Goal: Task Accomplishment & Management: Complete application form

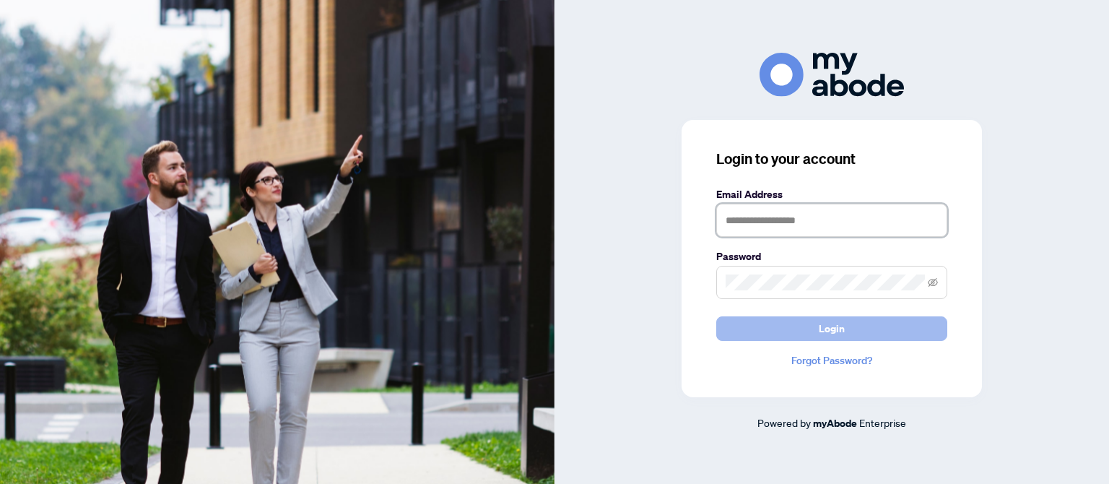
type input "**********"
click at [798, 331] on button "Login" at bounding box center [831, 328] width 231 height 25
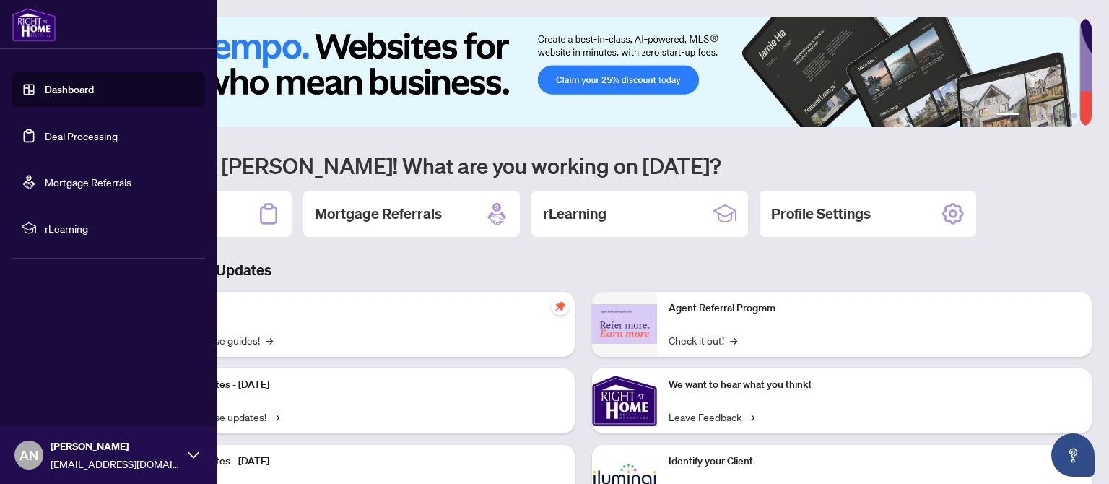
click at [97, 136] on link "Deal Processing" at bounding box center [81, 135] width 73 height 13
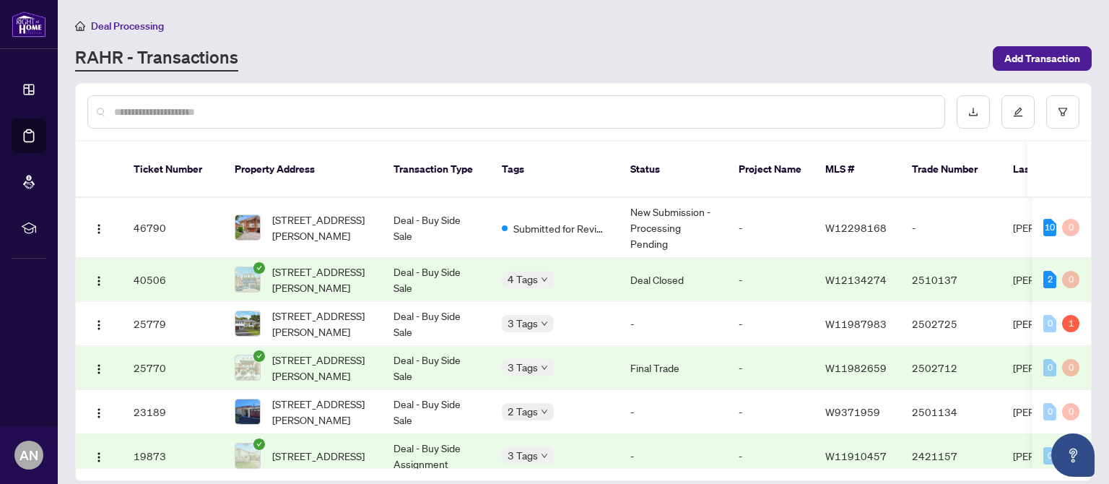
click at [646, 64] on div "RAHR - Transactions" at bounding box center [529, 58] width 909 height 26
click at [1028, 59] on span "Add Transaction" at bounding box center [1042, 58] width 76 height 23
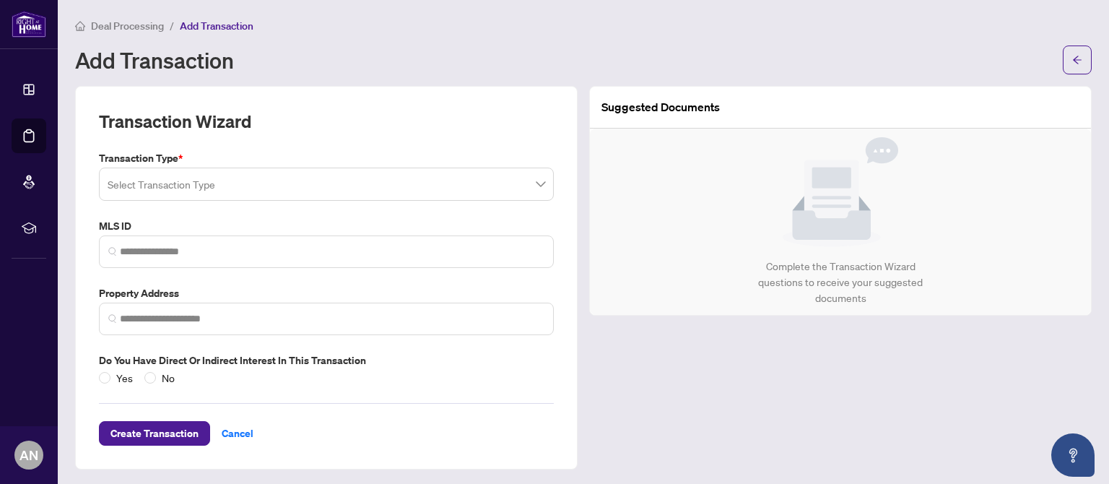
click at [200, 181] on input "search" at bounding box center [320, 186] width 425 height 32
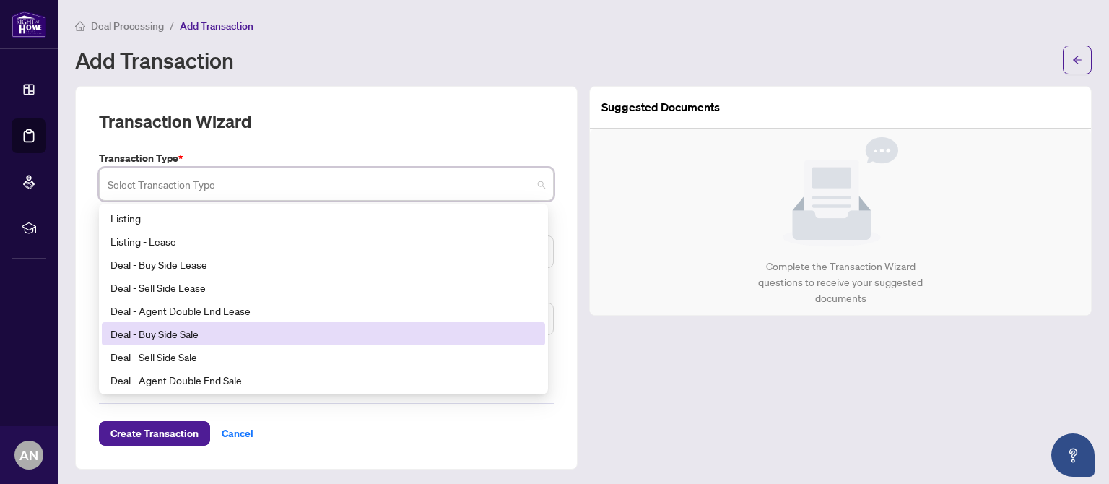
click at [168, 337] on div "Deal - Buy Side Sale" at bounding box center [323, 334] width 426 height 16
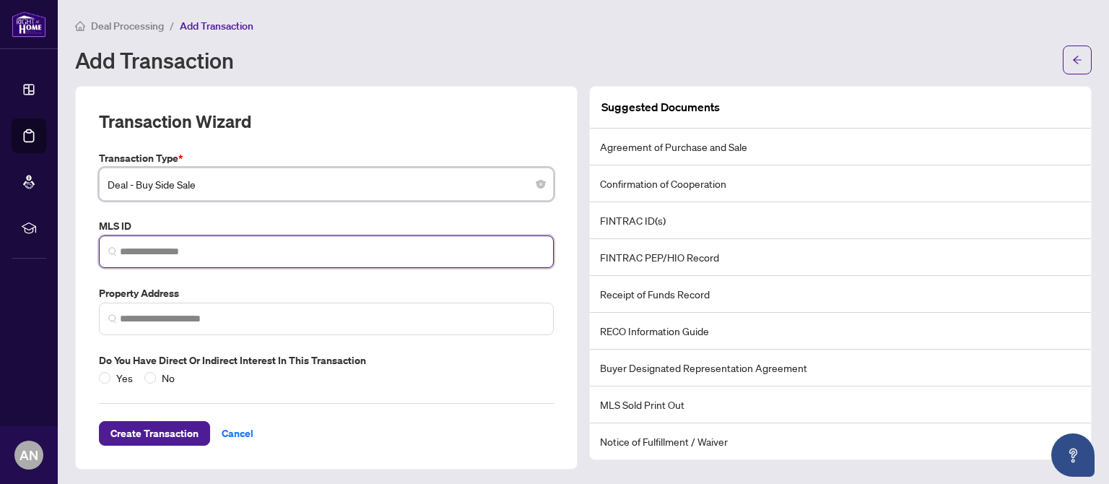
click at [218, 257] on input "search" at bounding box center [332, 251] width 425 height 15
click at [240, 253] on input "search" at bounding box center [332, 251] width 425 height 15
paste input "*********"
type input "*********"
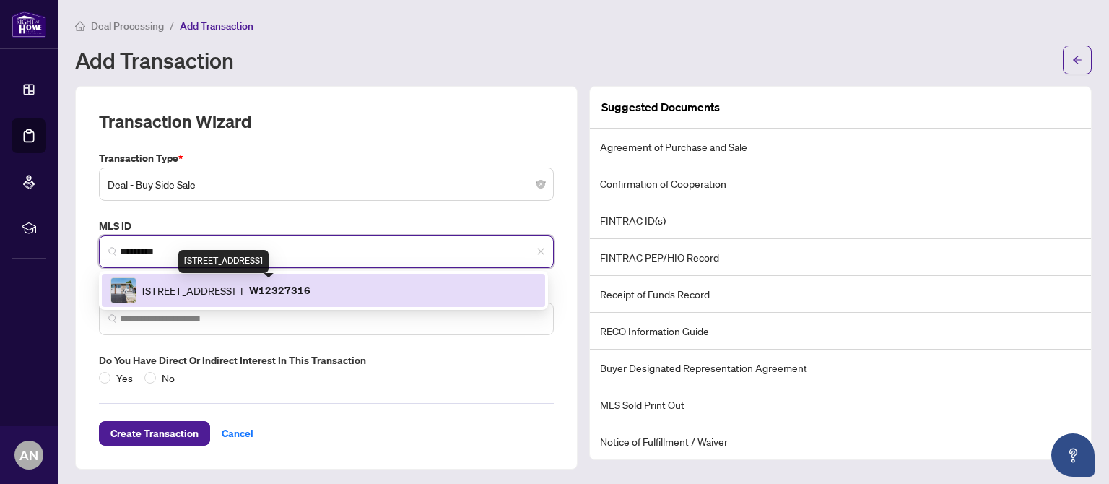
click at [204, 296] on span "[STREET_ADDRESS]" at bounding box center [188, 290] width 92 height 16
type input "**********"
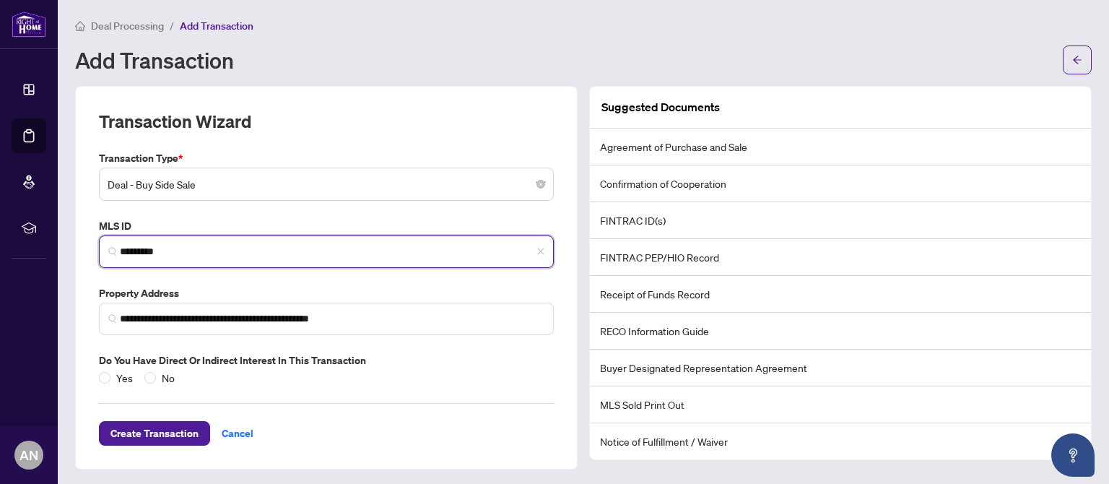
scroll to position [1, 0]
type input "*********"
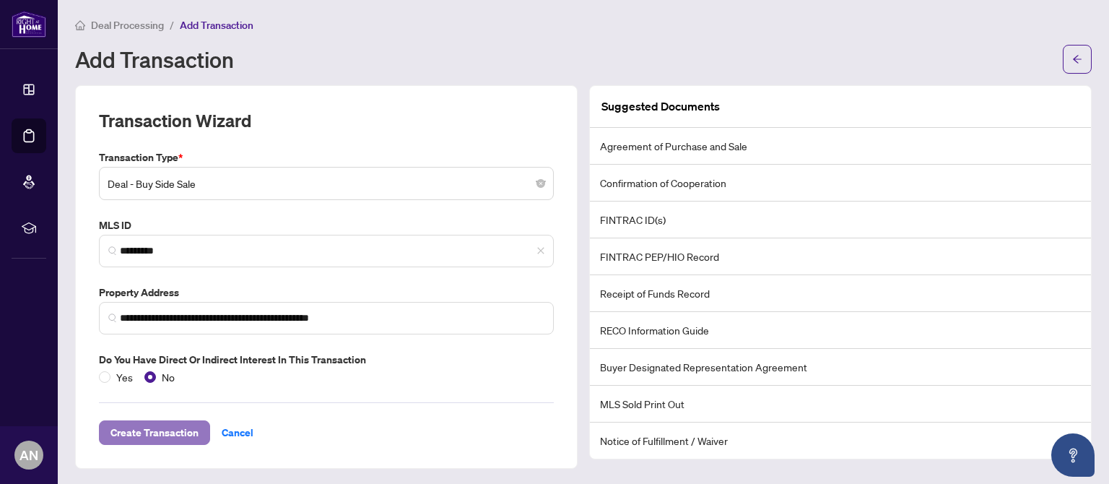
click at [170, 431] on span "Create Transaction" at bounding box center [154, 432] width 88 height 23
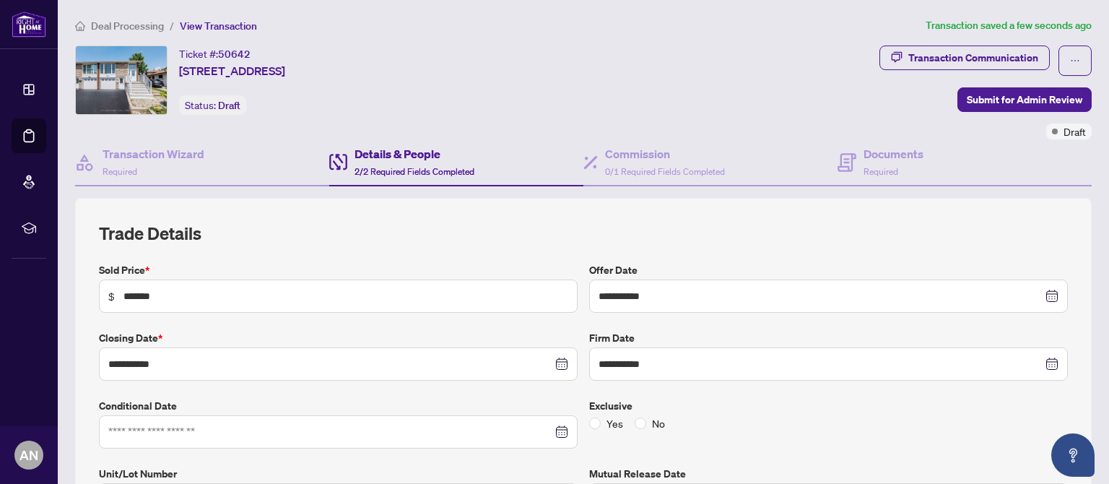
type input "**********"
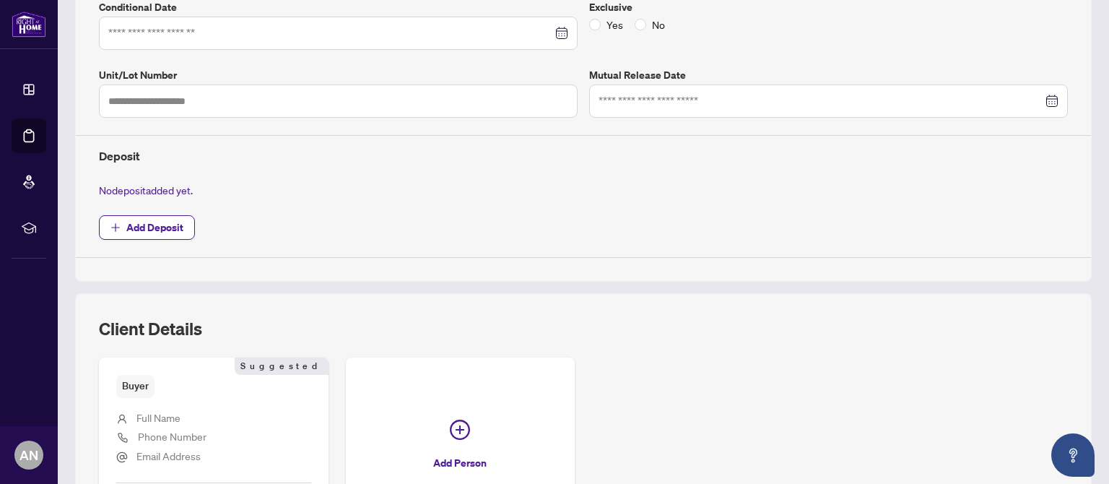
scroll to position [523, 0]
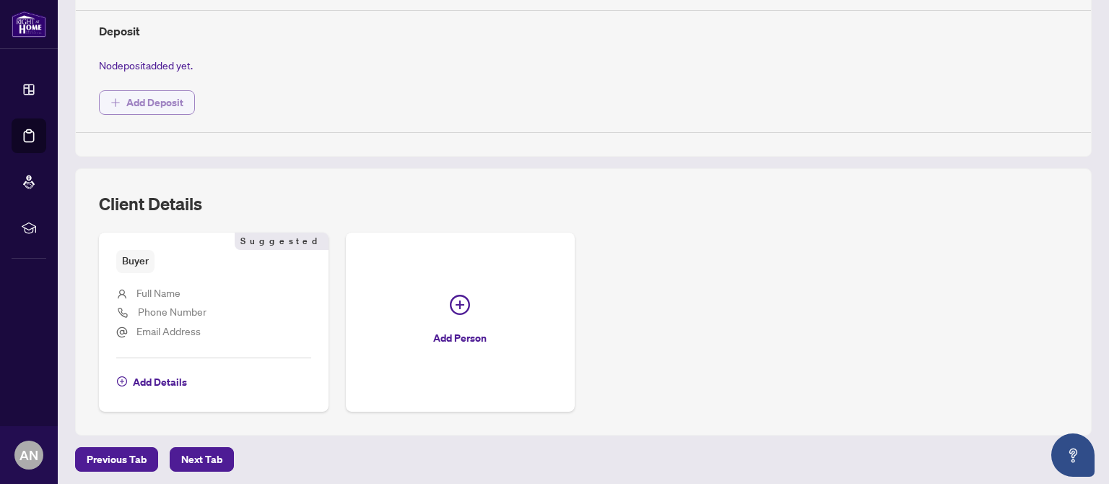
click at [157, 99] on span "Add Deposit" at bounding box center [154, 102] width 57 height 23
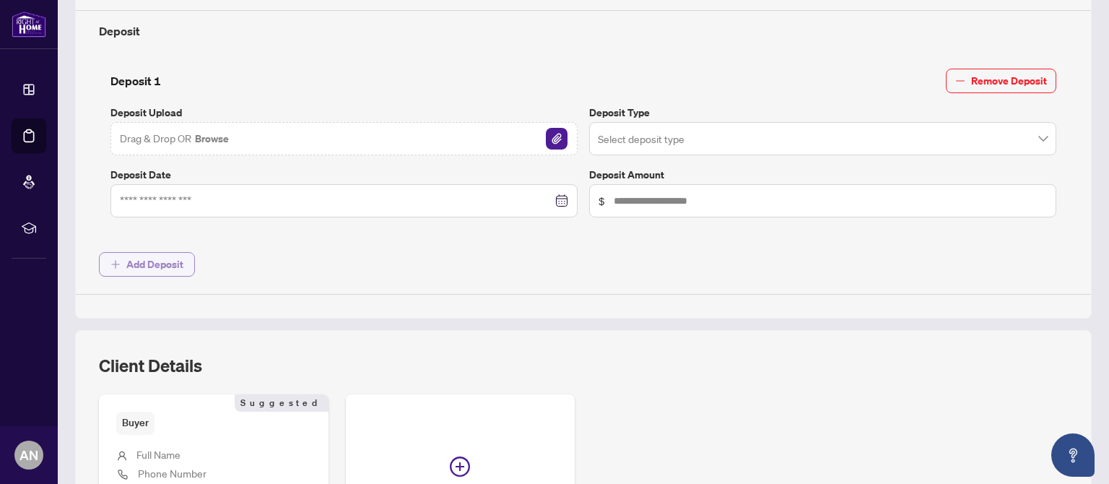
click at [160, 260] on span "Add Deposit" at bounding box center [154, 264] width 57 height 23
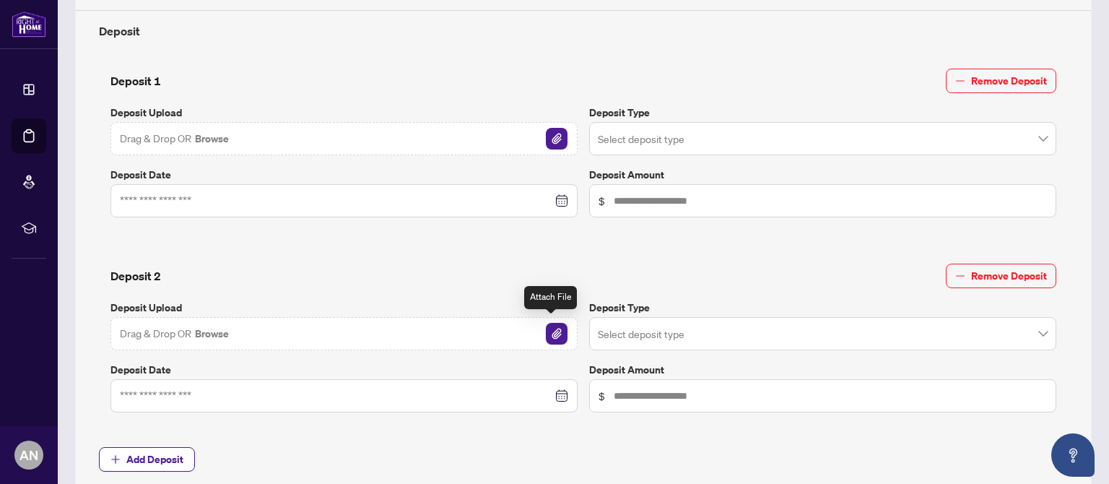
click at [549, 330] on img "button" at bounding box center [557, 334] width 22 height 22
click at [746, 325] on input "search" at bounding box center [816, 336] width 437 height 32
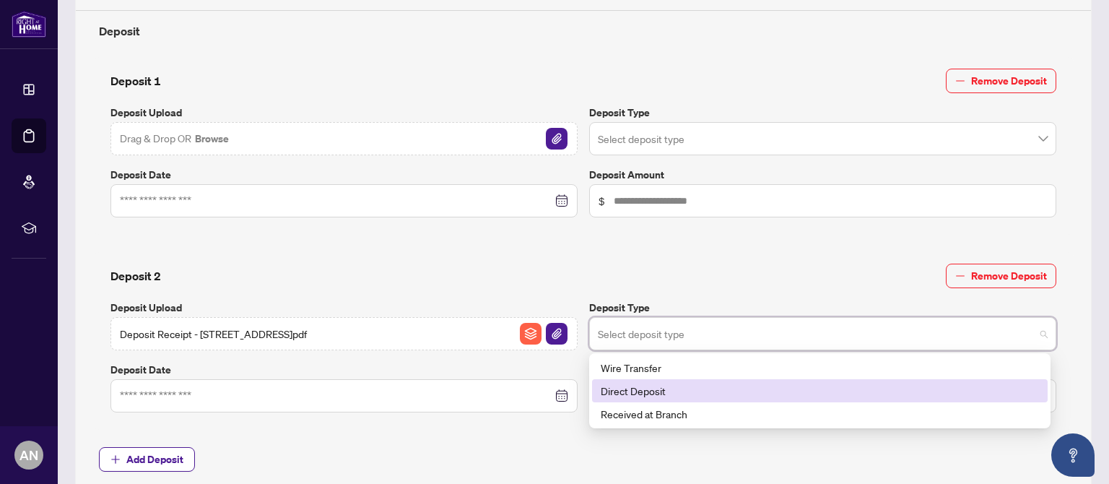
click at [687, 386] on div "Direct Deposit" at bounding box center [820, 391] width 438 height 16
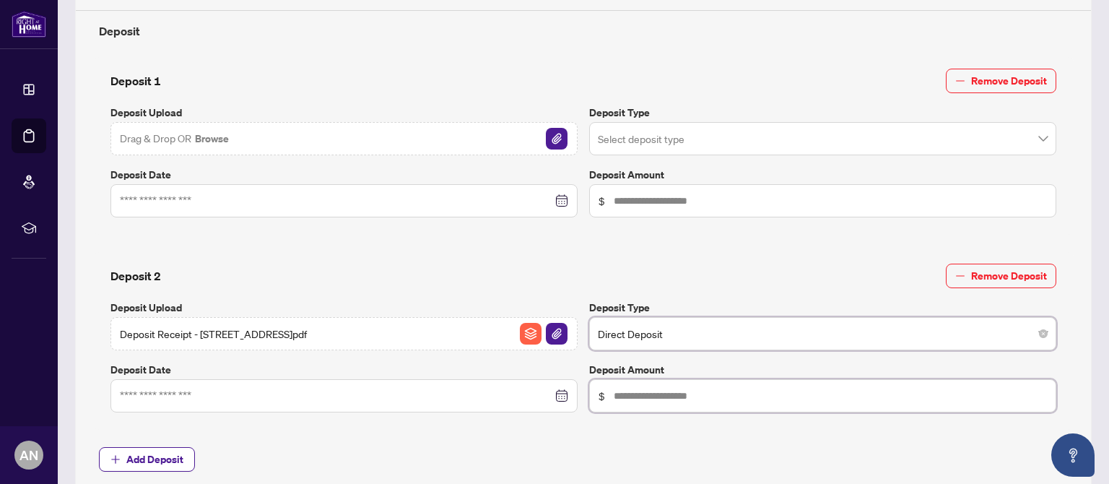
click at [671, 209] on input "text" at bounding box center [830, 201] width 433 height 16
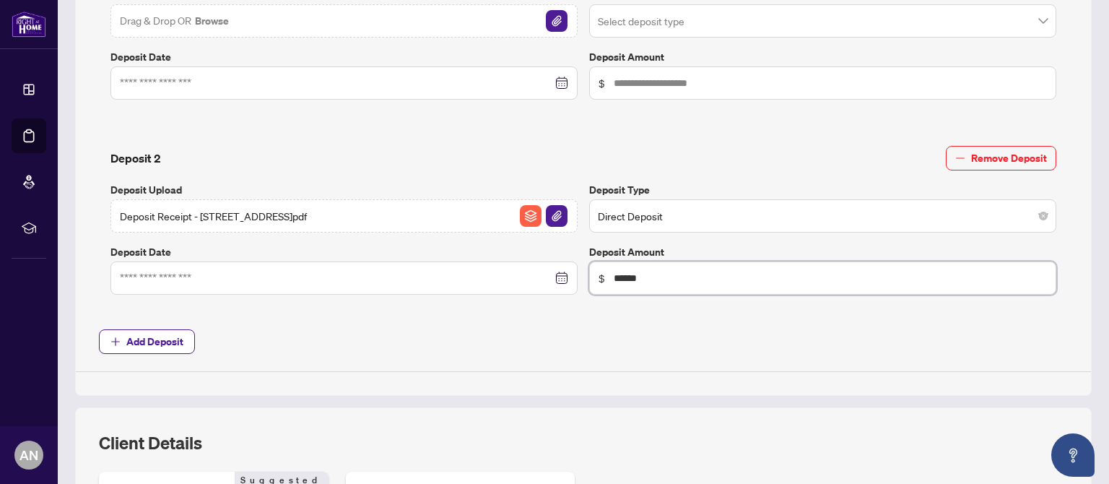
scroll to position [716, 0]
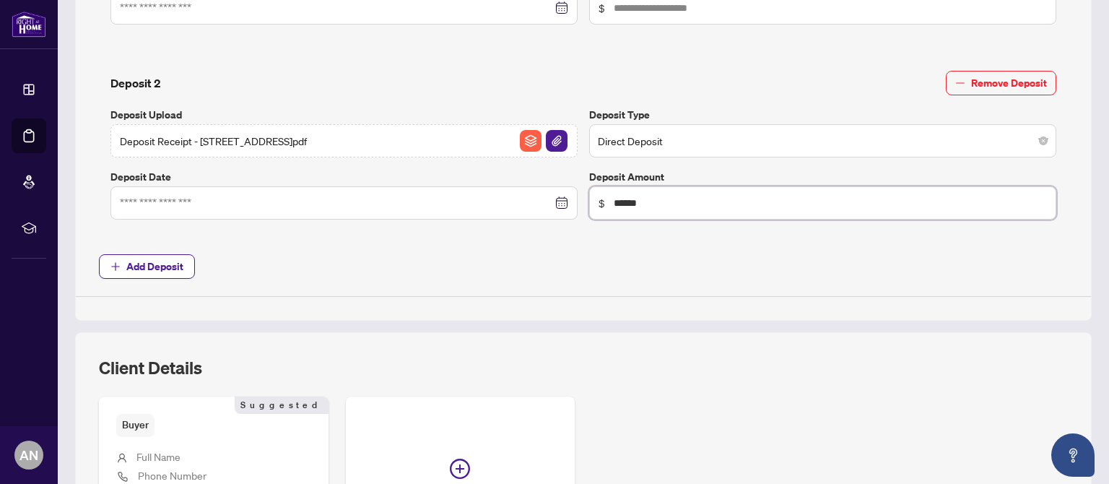
click at [552, 199] on div at bounding box center [344, 203] width 448 height 16
type input "******"
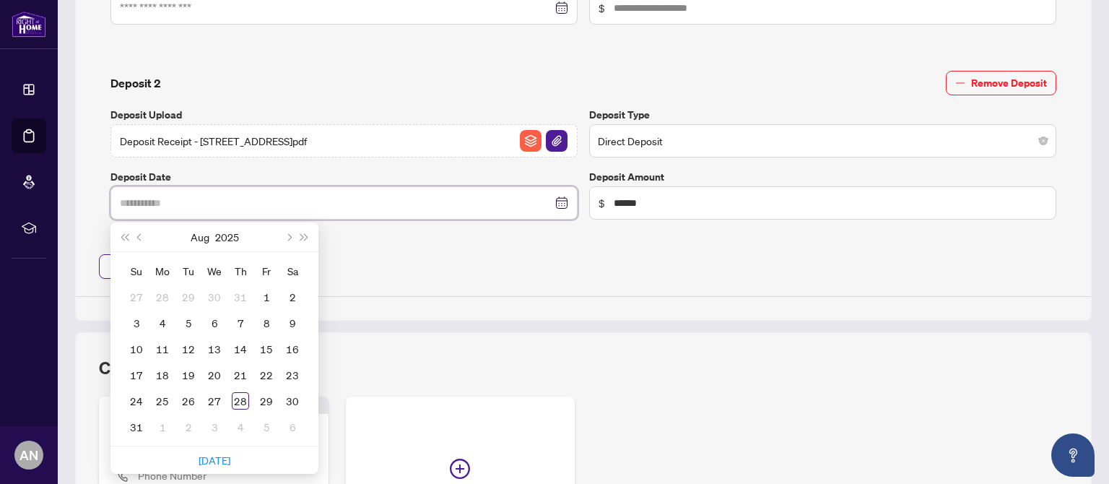
type input "**********"
click at [289, 233] on span "Next month (PageDown)" at bounding box center [287, 236] width 7 height 7
click at [137, 233] on span "Previous month (PageUp)" at bounding box center [140, 236] width 7 height 7
type input "**********"
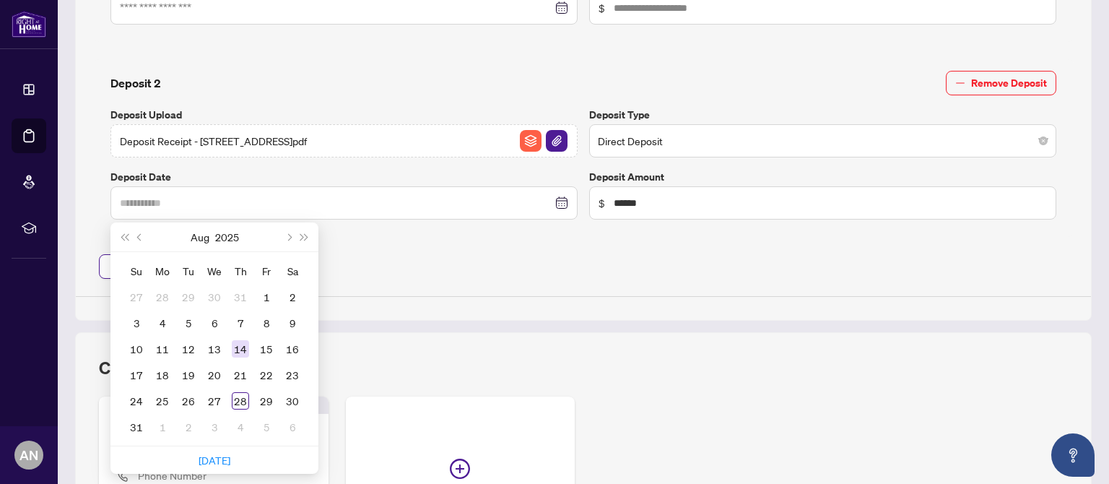
click at [245, 349] on div "14" at bounding box center [240, 348] width 17 height 17
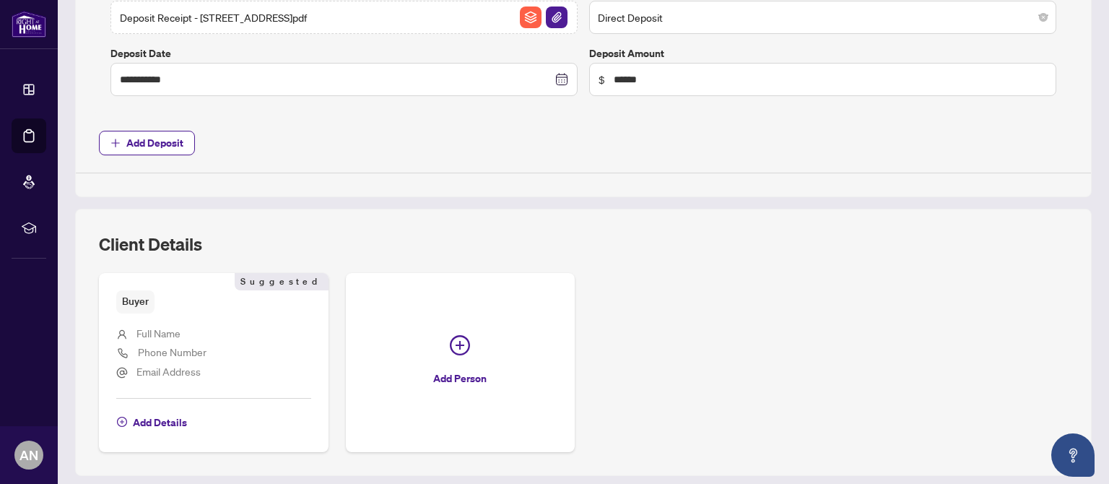
scroll to position [879, 0]
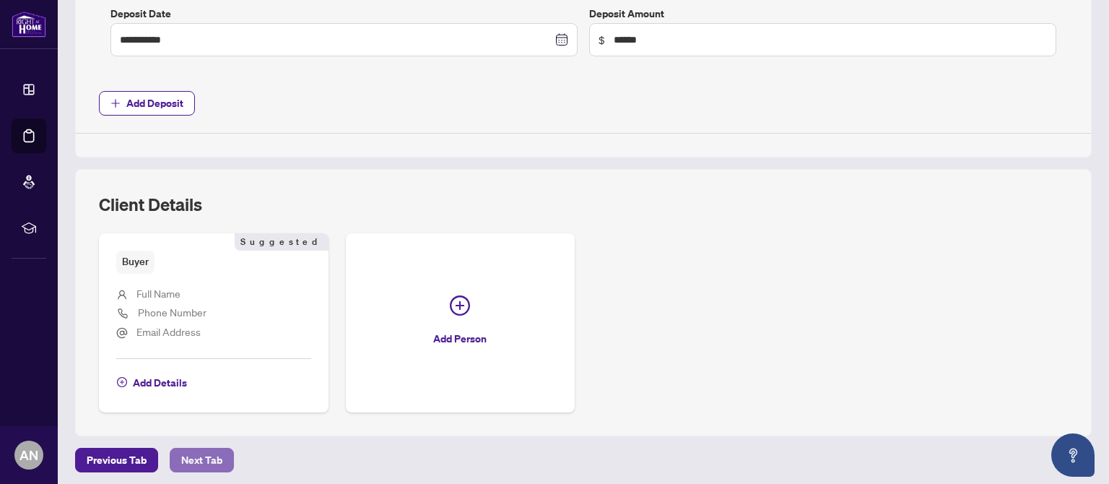
click at [204, 451] on span "Next Tab" at bounding box center [201, 459] width 41 height 23
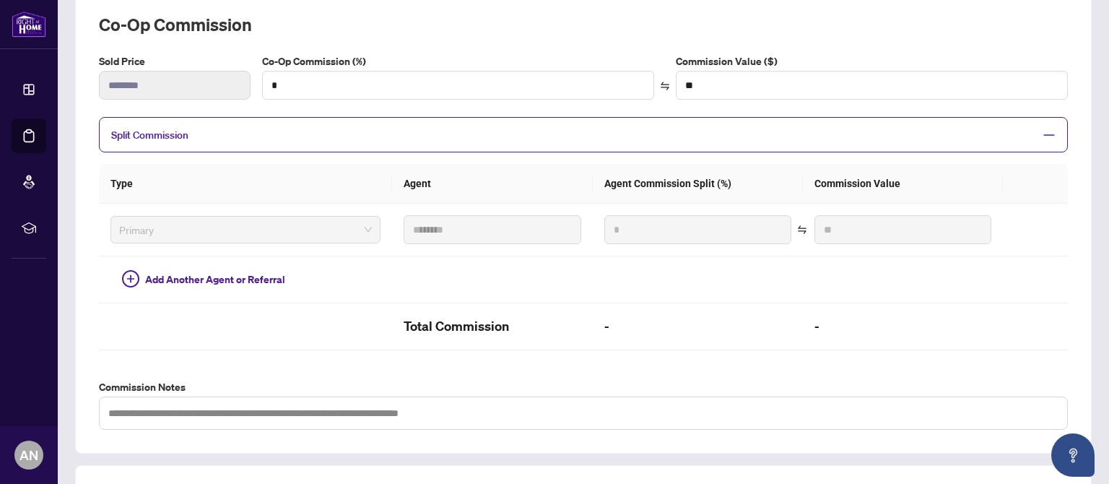
scroll to position [219, 0]
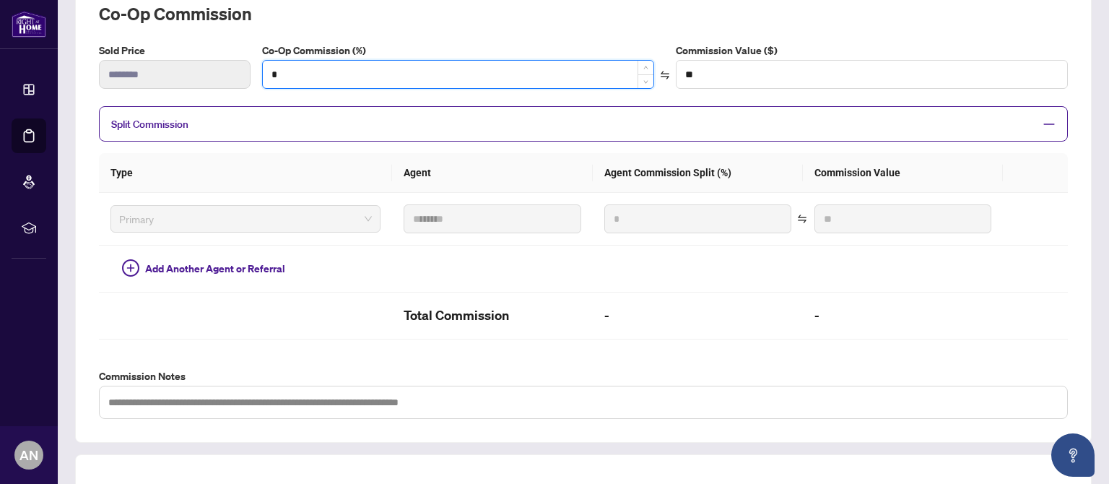
click at [355, 72] on input "*" at bounding box center [458, 74] width 391 height 27
type input "**"
type input "*******"
type input "*"
type input "**"
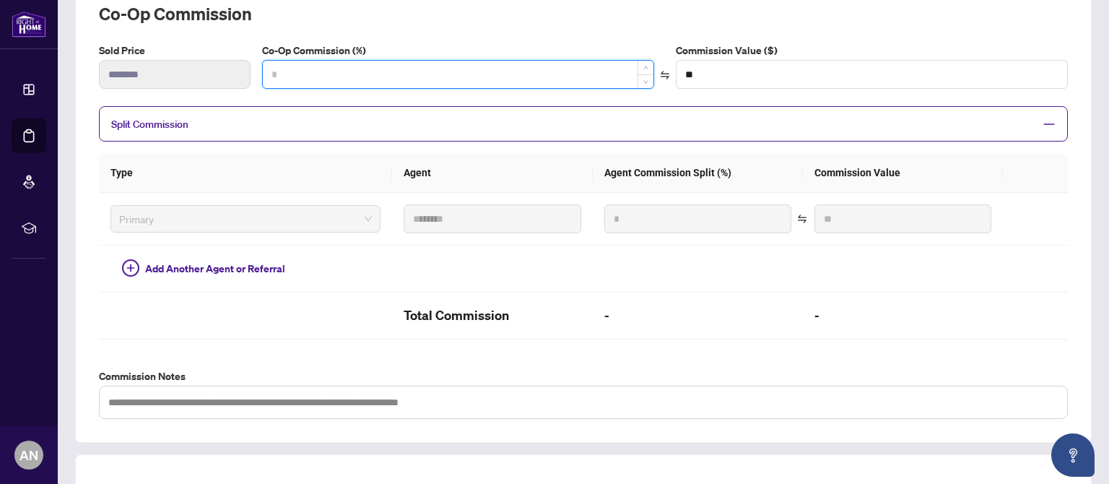
type input "*"
type input "*******"
type input "***"
type input "*******"
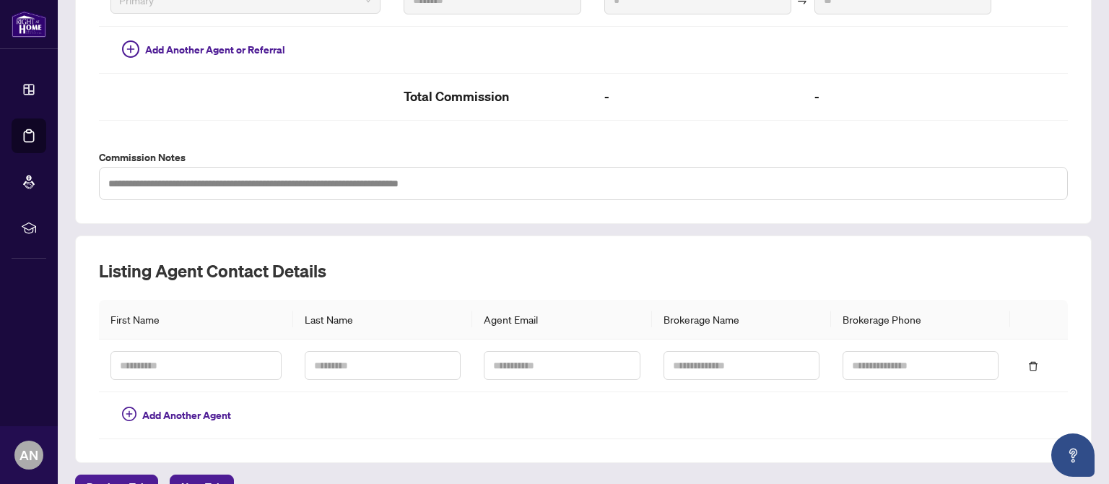
scroll to position [465, 0]
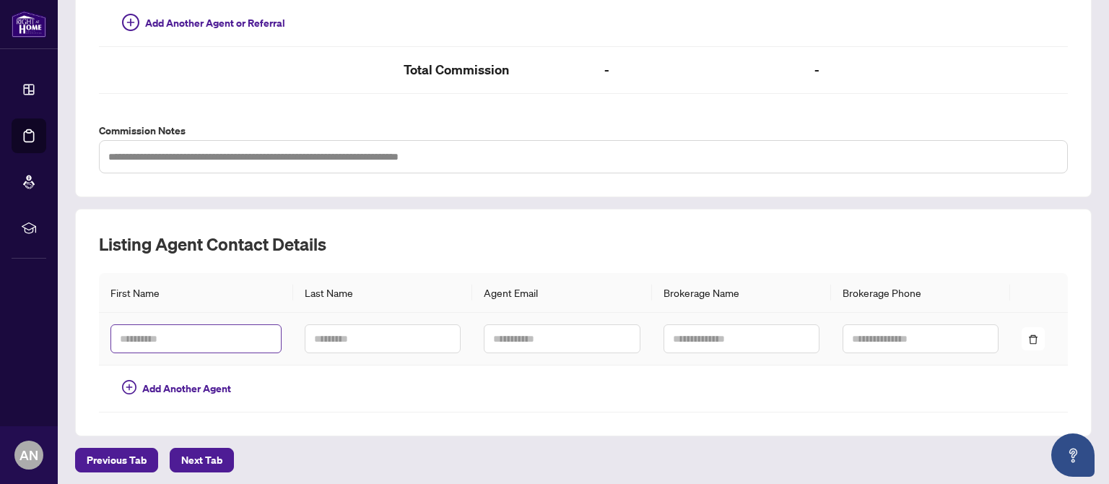
type input "***"
click at [220, 334] on input "text" at bounding box center [195, 338] width 171 height 29
type input "***"
type input "*******"
click at [214, 331] on input "text" at bounding box center [195, 338] width 171 height 29
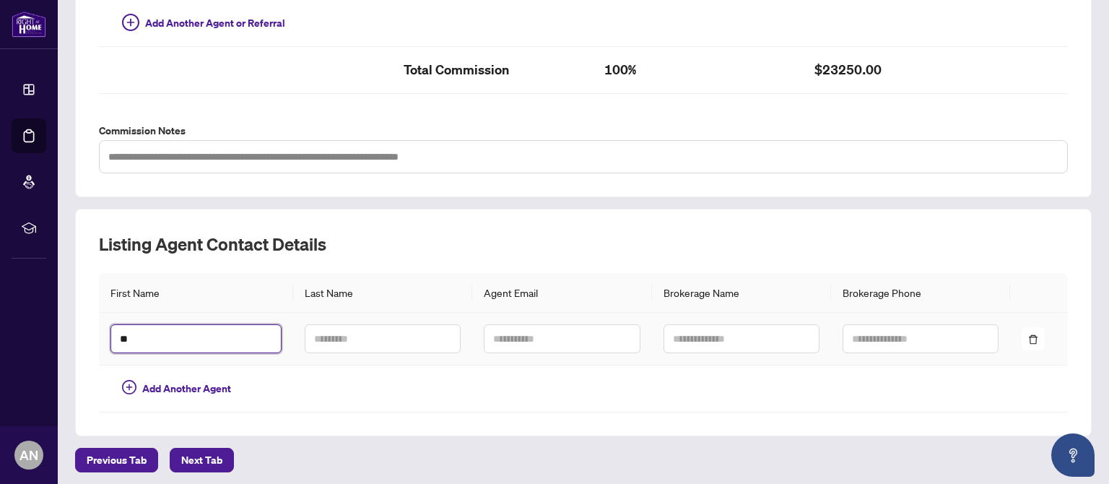
type input "*"
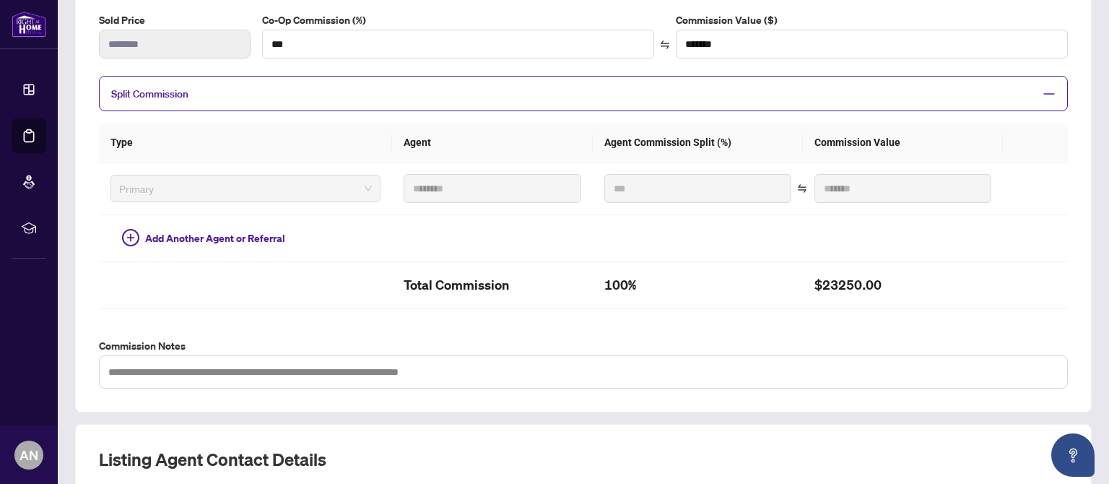
scroll to position [245, 0]
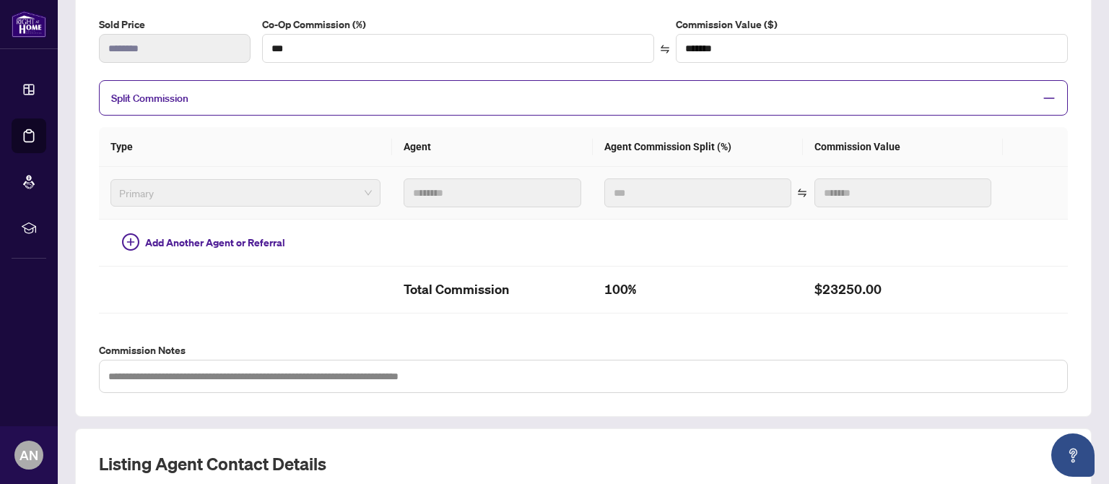
click at [210, 191] on span "Primary" at bounding box center [245, 193] width 253 height 22
click at [900, 92] on span "Split Commission" at bounding box center [572, 98] width 923 height 17
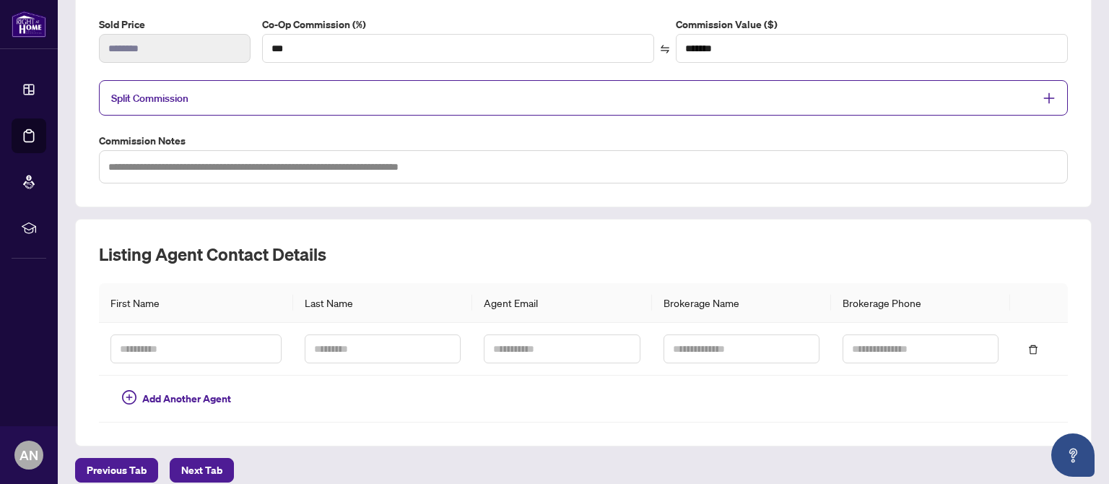
scroll to position [256, 0]
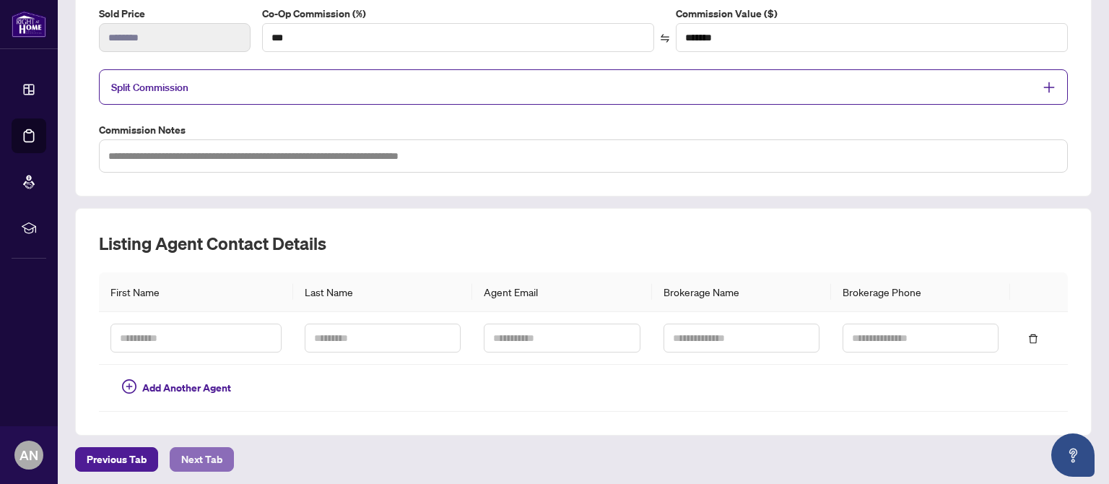
click at [196, 448] on span "Next Tab" at bounding box center [201, 459] width 41 height 23
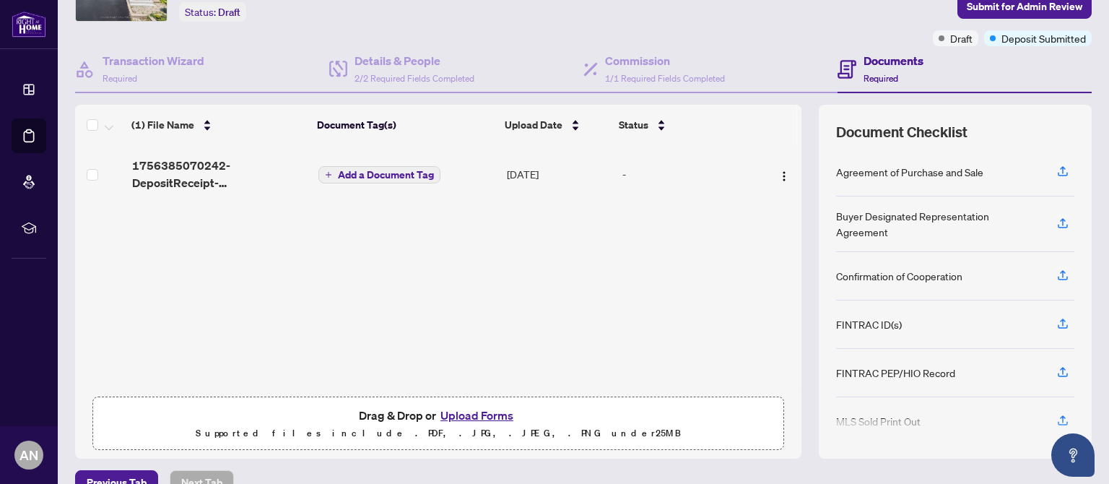
scroll to position [119, 0]
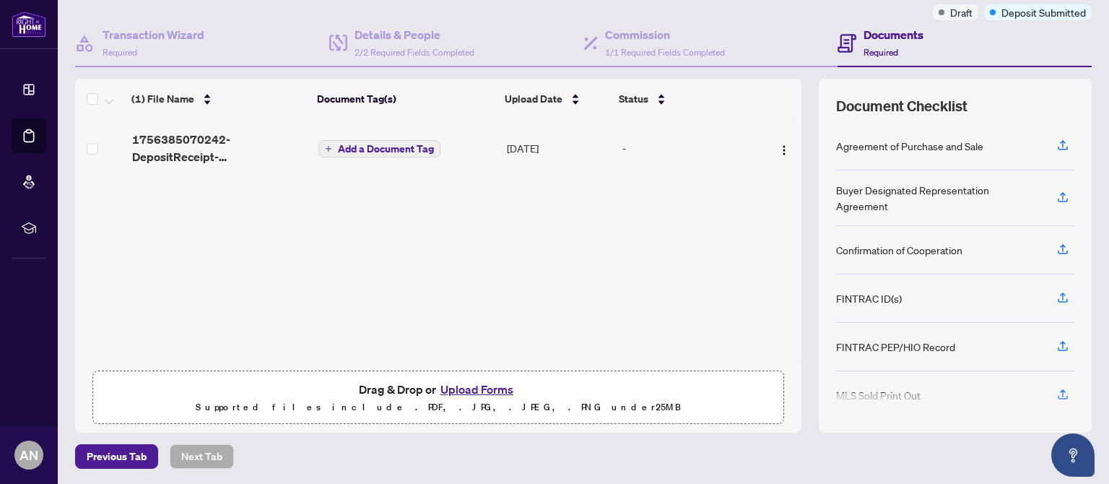
click at [468, 389] on button "Upload Forms" at bounding box center [477, 389] width 82 height 19
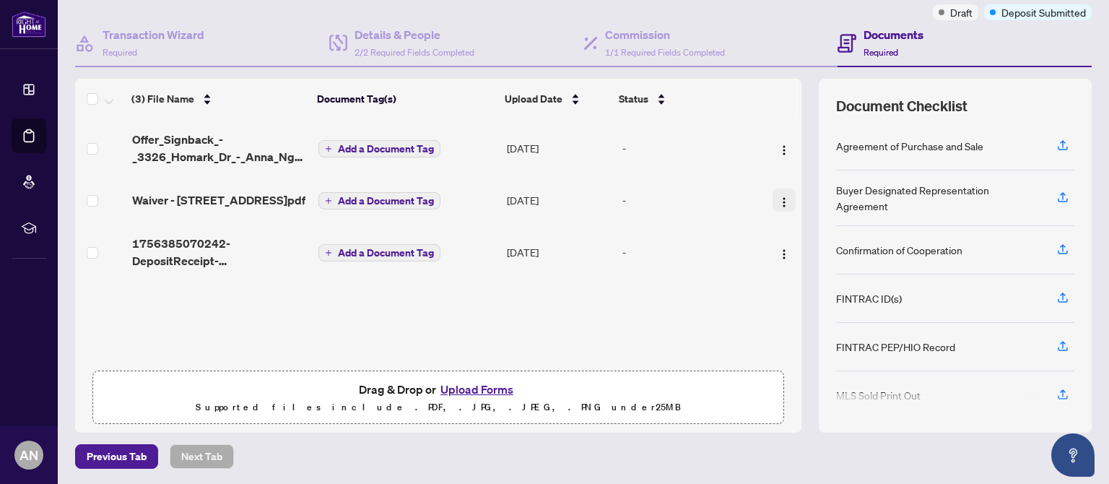
click at [778, 202] on img "button" at bounding box center [784, 202] width 12 height 12
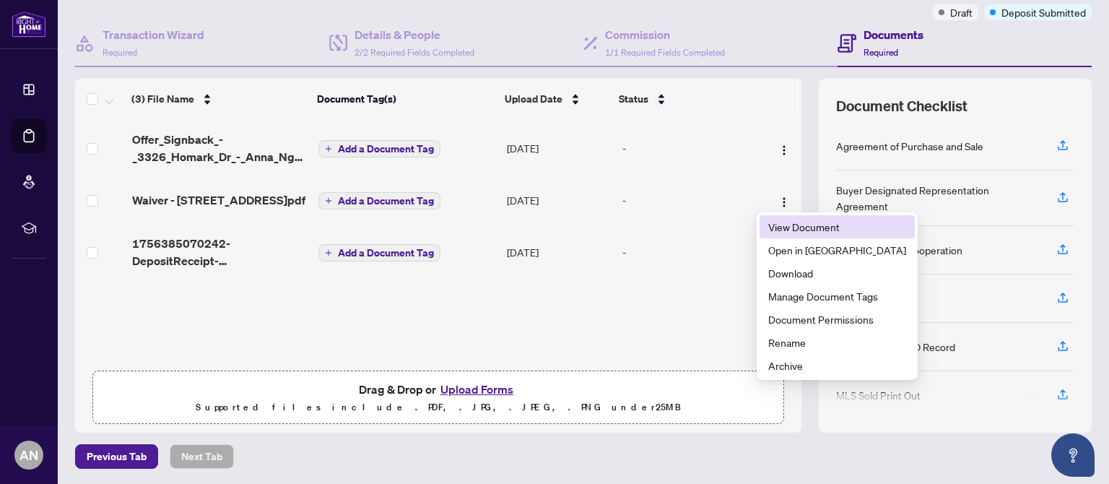
click at [794, 233] on span "View Document" at bounding box center [837, 227] width 138 height 16
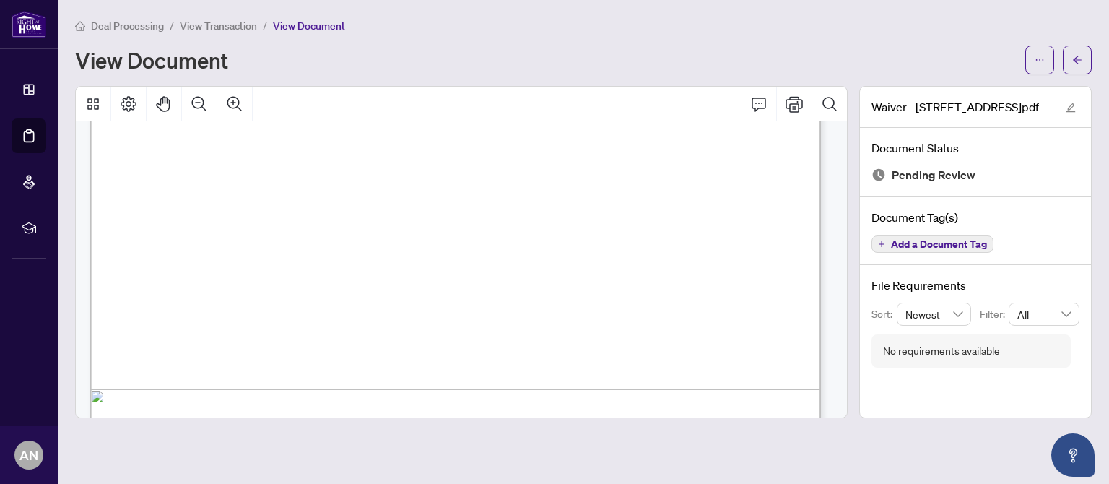
scroll to position [678, 0]
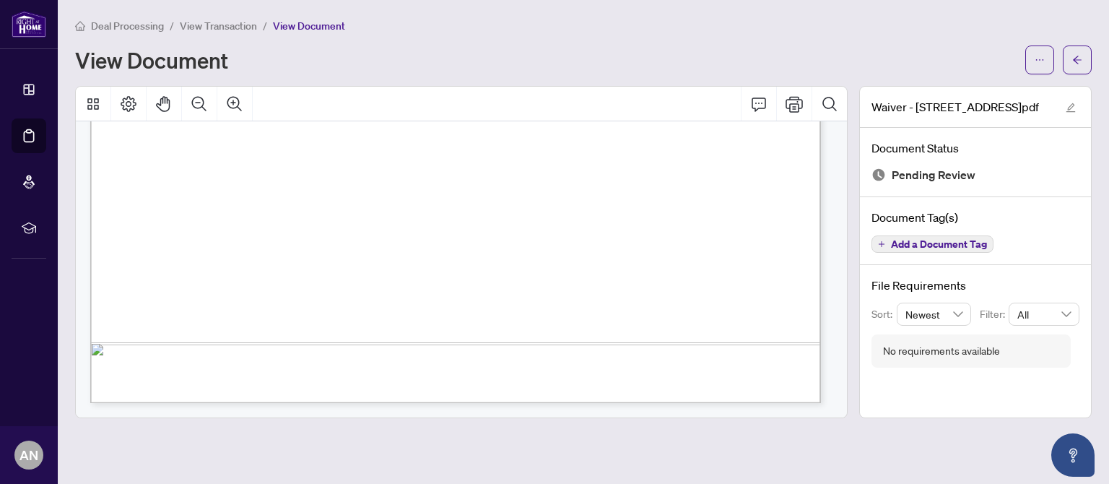
click at [208, 25] on span "View Transaction" at bounding box center [218, 25] width 77 height 13
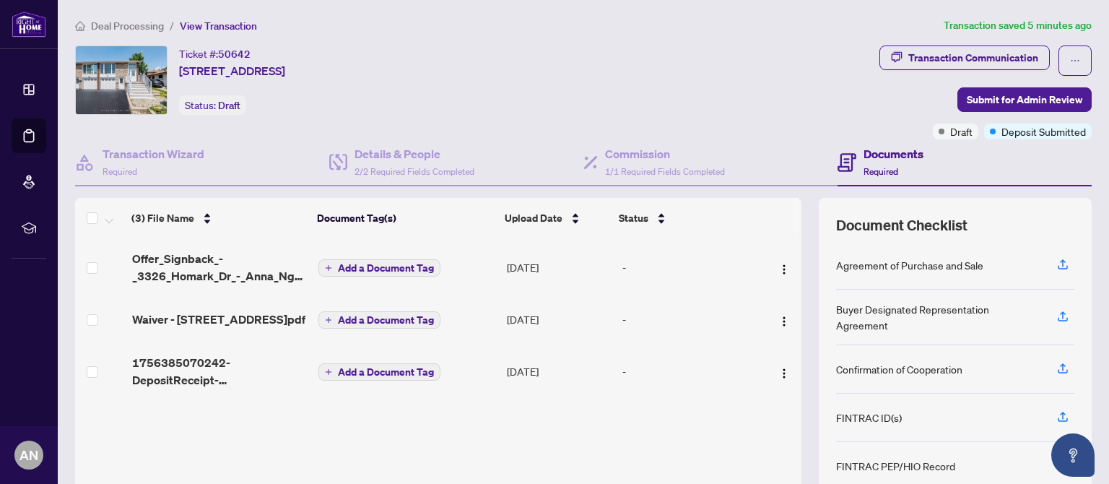
scroll to position [119, 0]
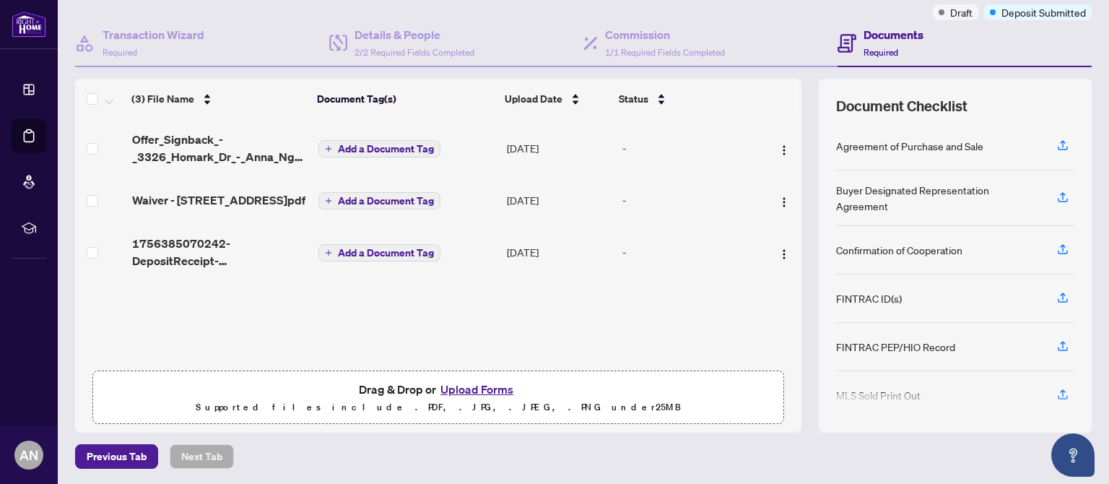
click at [469, 391] on button "Upload Forms" at bounding box center [477, 389] width 82 height 19
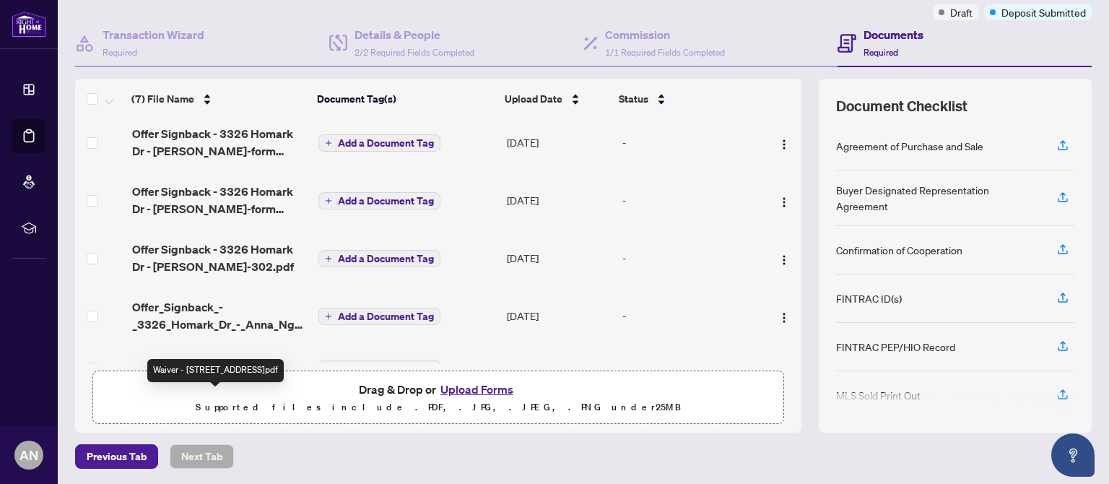
scroll to position [0, 0]
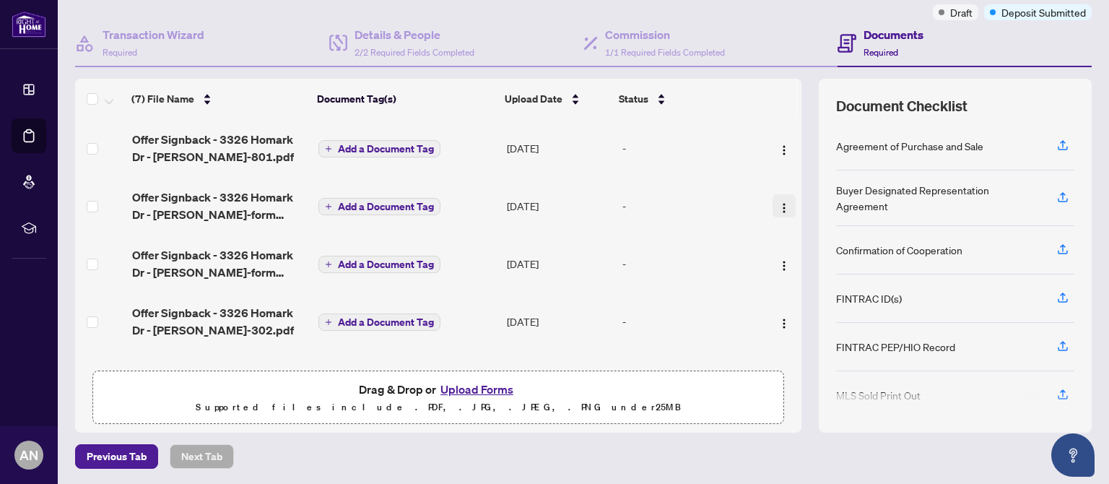
click at [778, 209] on img "button" at bounding box center [784, 208] width 12 height 12
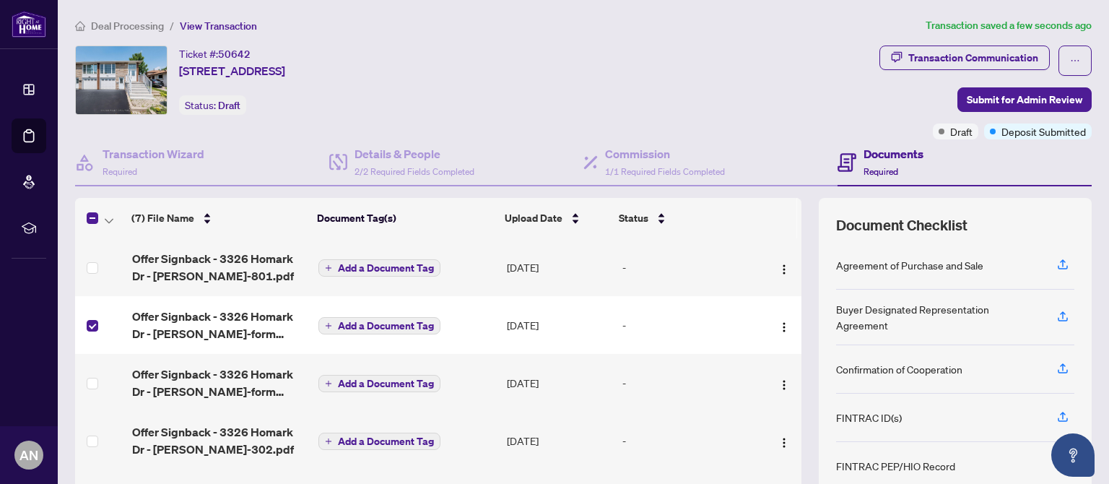
scroll to position [119, 0]
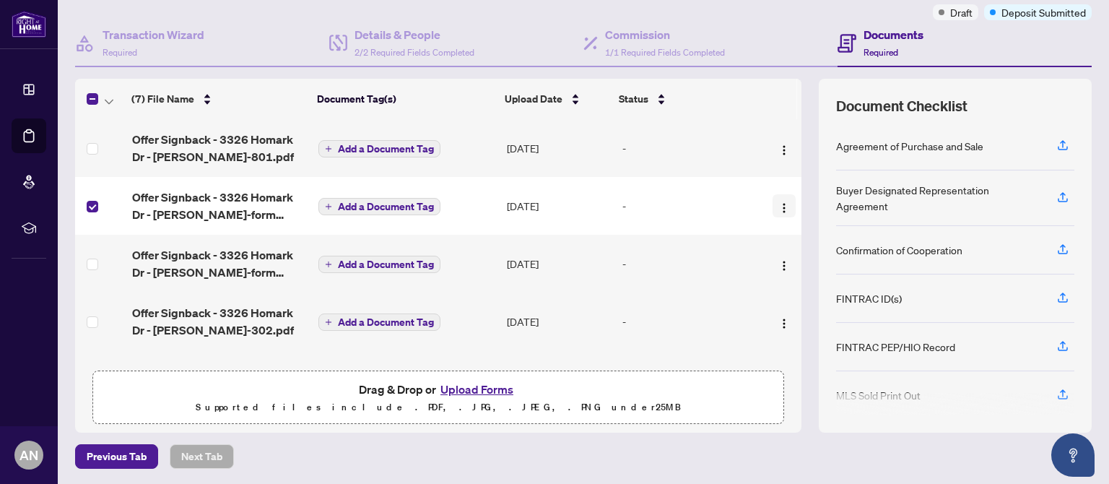
click at [778, 204] on img "button" at bounding box center [784, 208] width 12 height 12
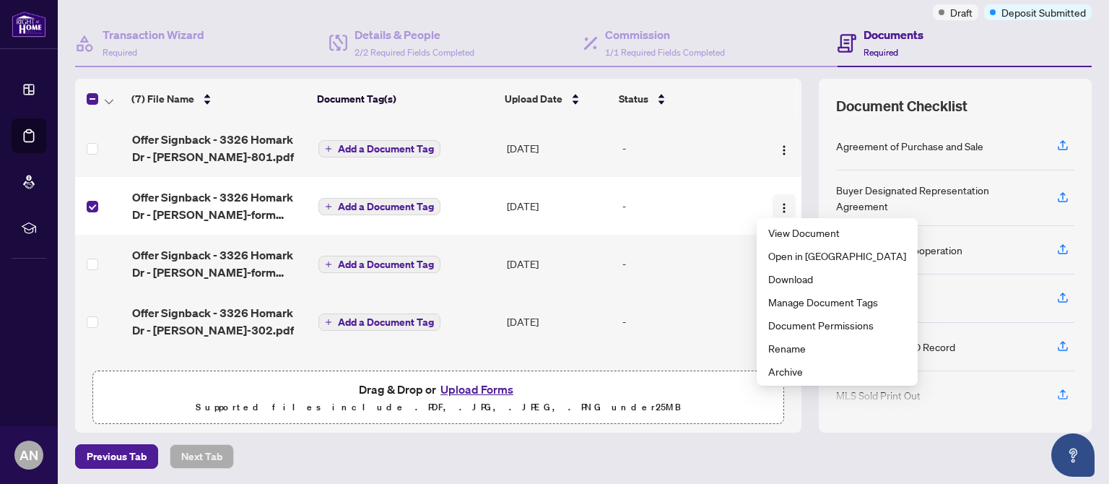
click at [778, 207] on img "button" at bounding box center [784, 208] width 12 height 12
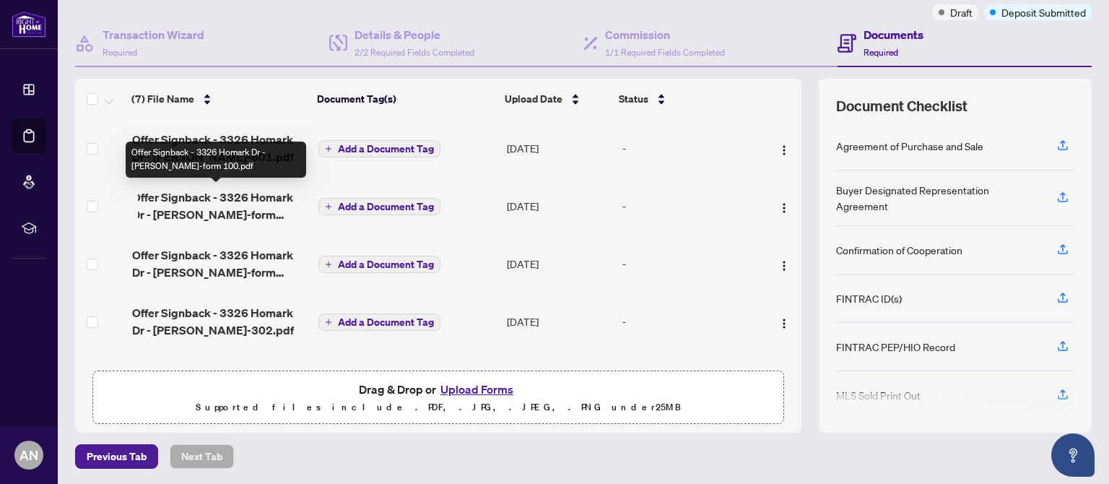
click at [194, 199] on span "Offer Signback - 3326 Homark Dr - [PERSON_NAME]-form 100.pdf" at bounding box center [219, 205] width 175 height 35
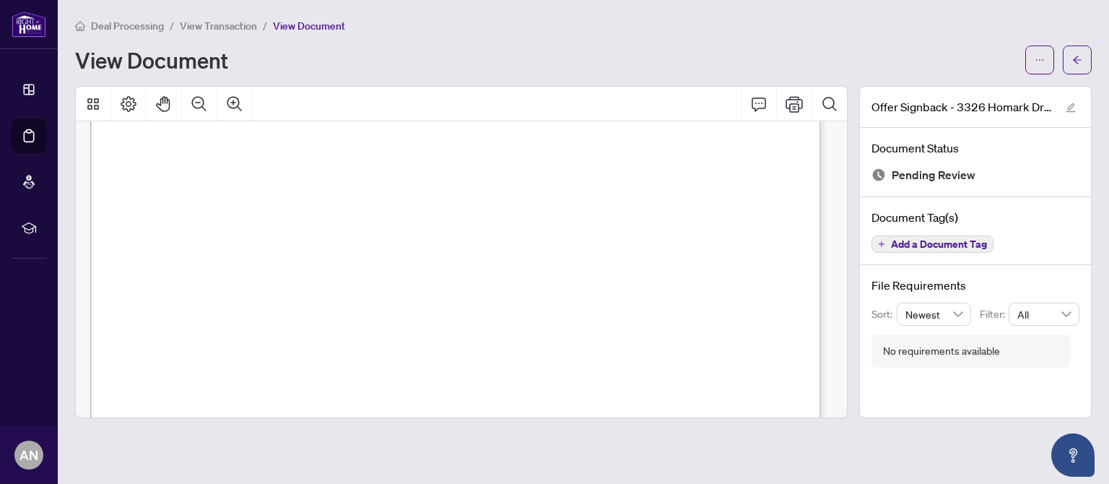
scroll to position [3434, 0]
click at [212, 27] on span "View Transaction" at bounding box center [218, 25] width 77 height 13
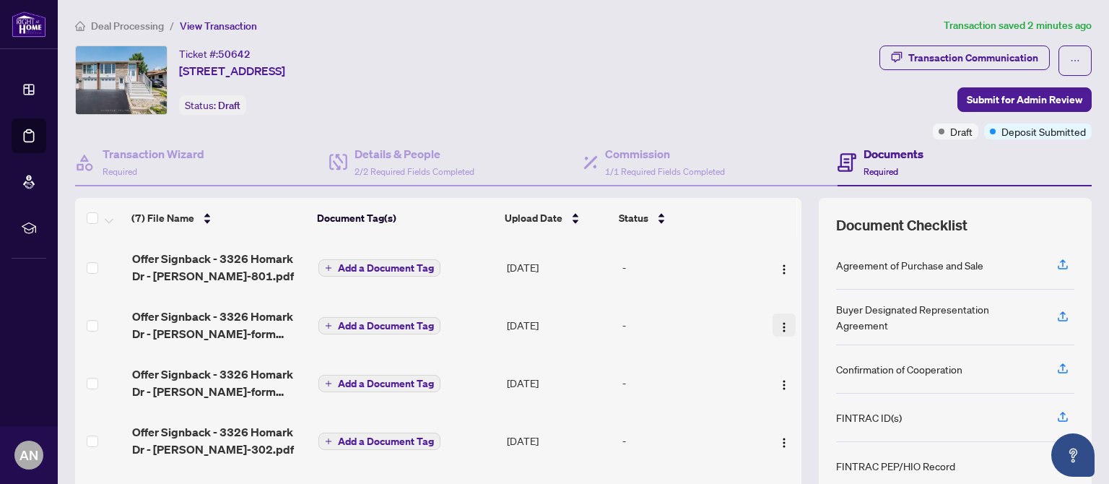
click at [778, 323] on img "button" at bounding box center [784, 327] width 12 height 12
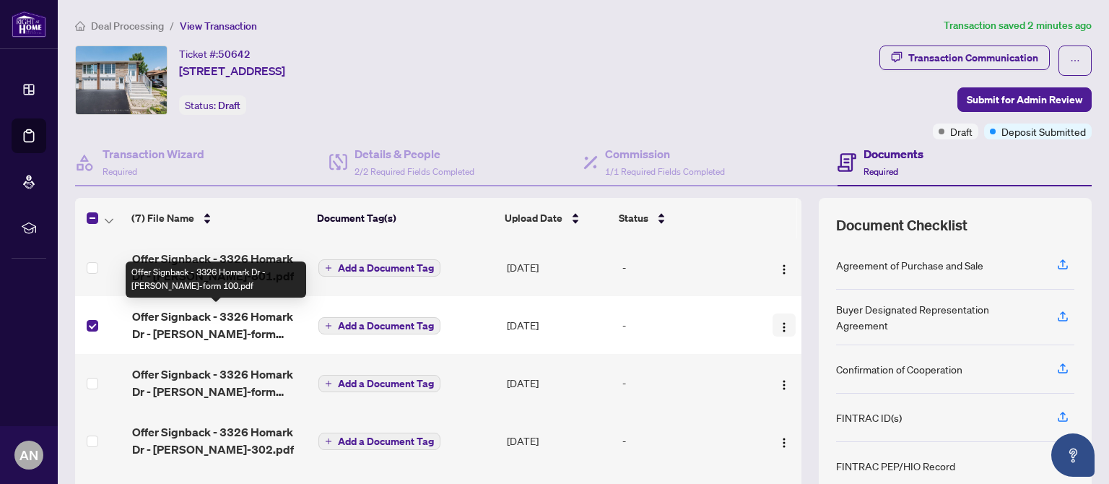
drag, startPoint x: 241, startPoint y: 323, endPoint x: 769, endPoint y: 328, distance: 527.8
click at [778, 329] on img "button" at bounding box center [784, 327] width 12 height 12
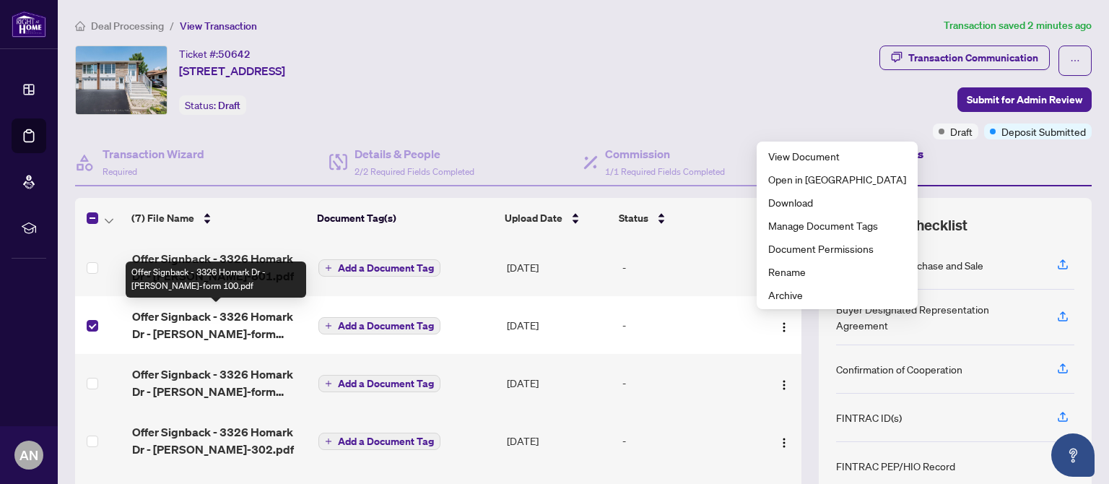
click at [248, 326] on span "Offer Signback - 3326 Homark Dr - [PERSON_NAME]-form 100.pdf" at bounding box center [219, 325] width 175 height 35
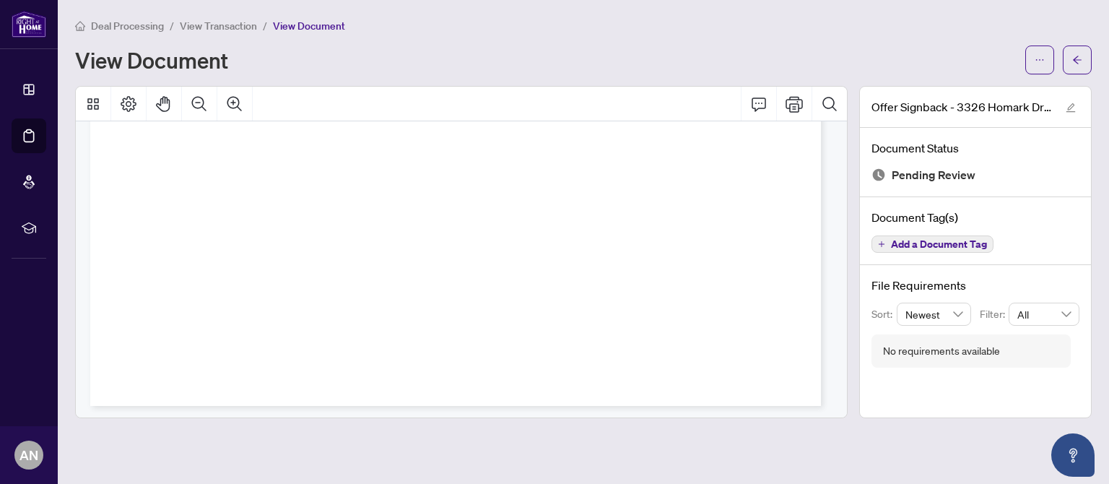
scroll to position [5689, 0]
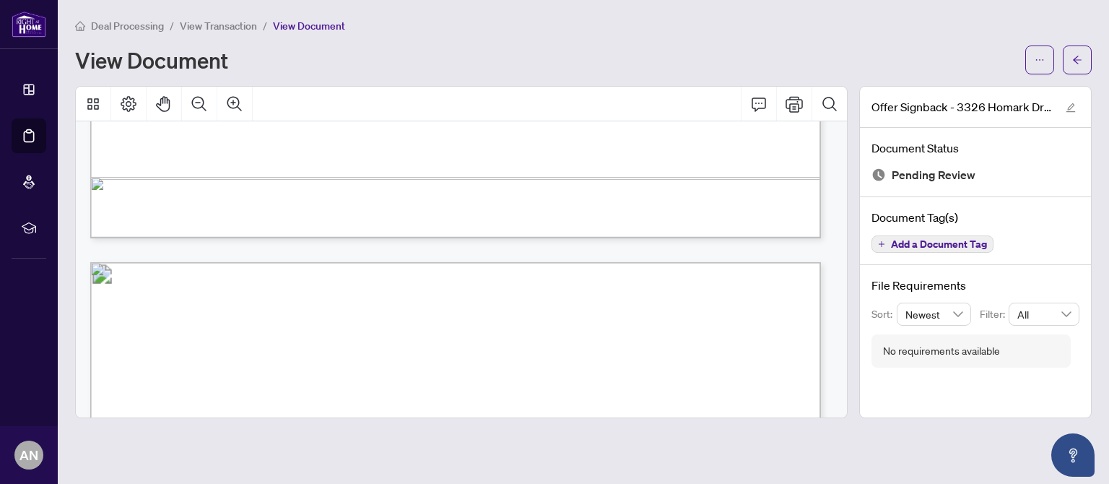
drag, startPoint x: 849, startPoint y: 279, endPoint x: 963, endPoint y: -119, distance: 414.6
drag, startPoint x: 963, startPoint y: -119, endPoint x: 1036, endPoint y: 71, distance: 204.1
click at [1036, 71] on button "button" at bounding box center [1039, 59] width 29 height 29
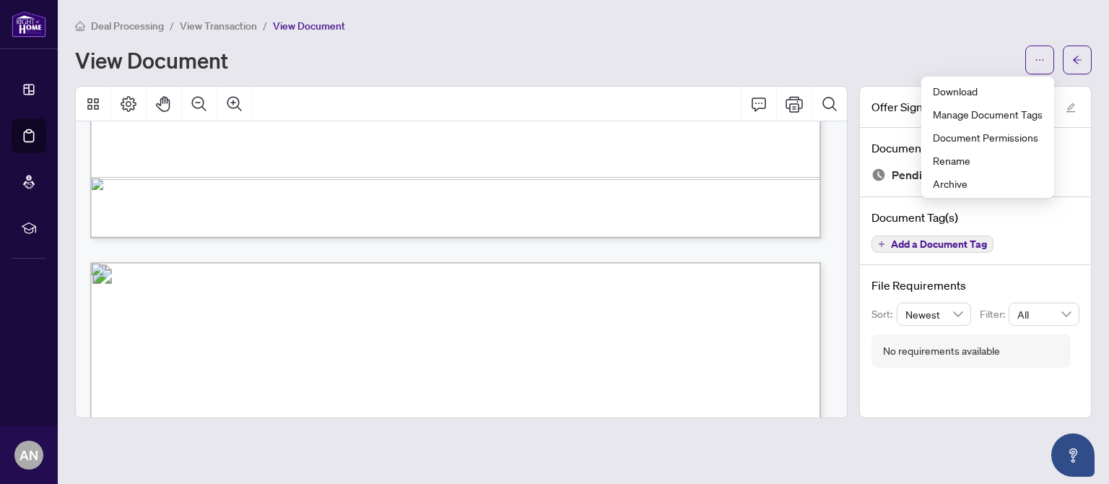
click at [198, 343] on span "Form 100" at bounding box center [169, 345] width 58 height 19
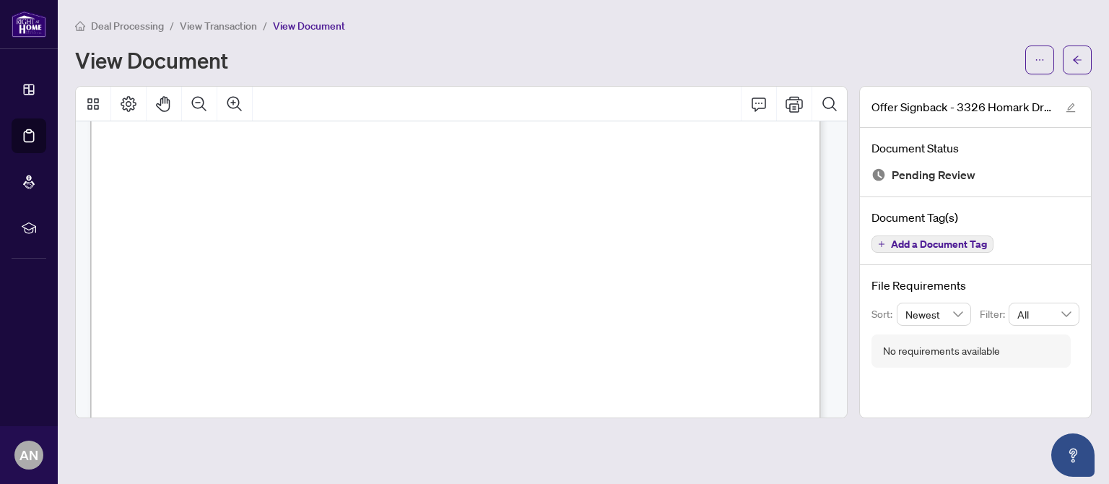
scroll to position [7463, 0]
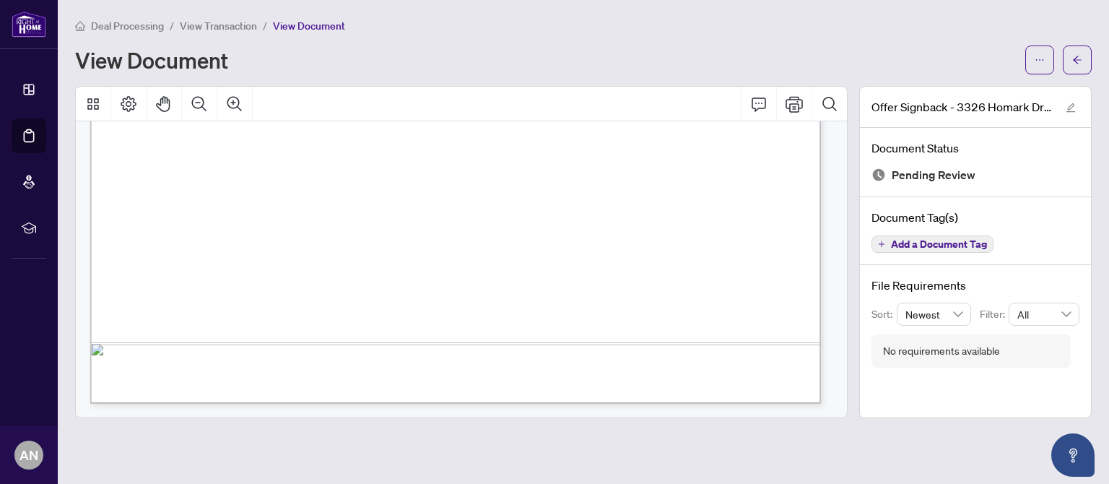
click at [222, 31] on span "View Transaction" at bounding box center [218, 25] width 77 height 13
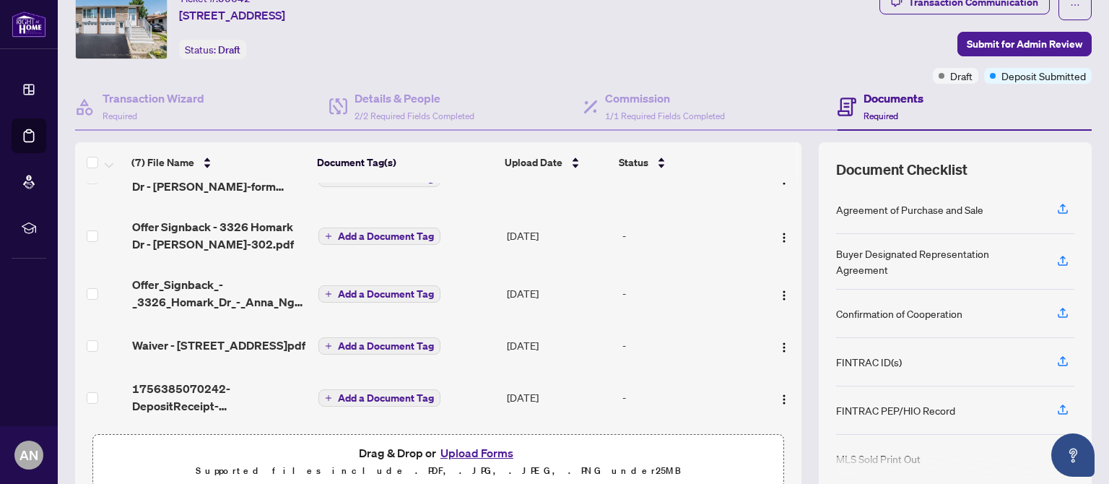
scroll to position [119, 0]
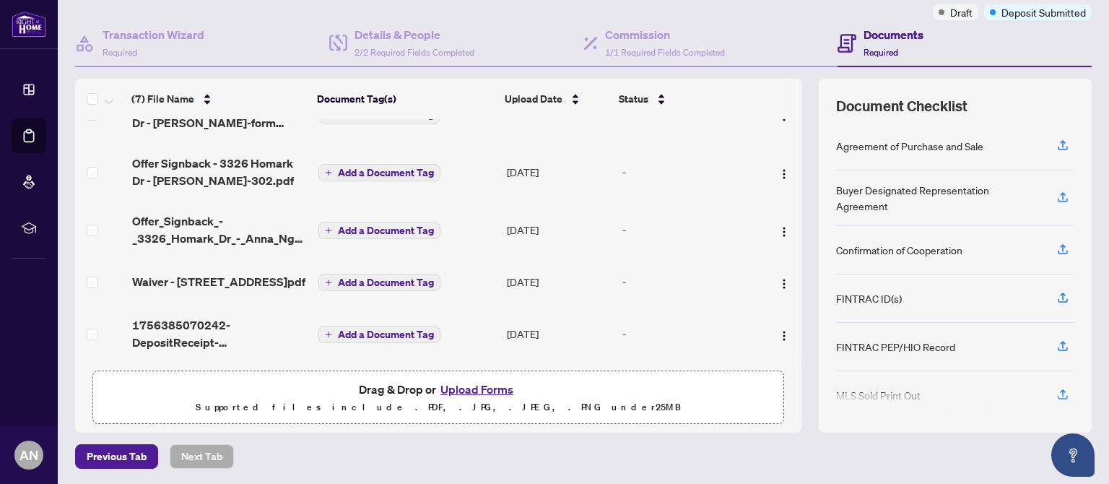
click at [485, 385] on button "Upload Forms" at bounding box center [477, 389] width 82 height 19
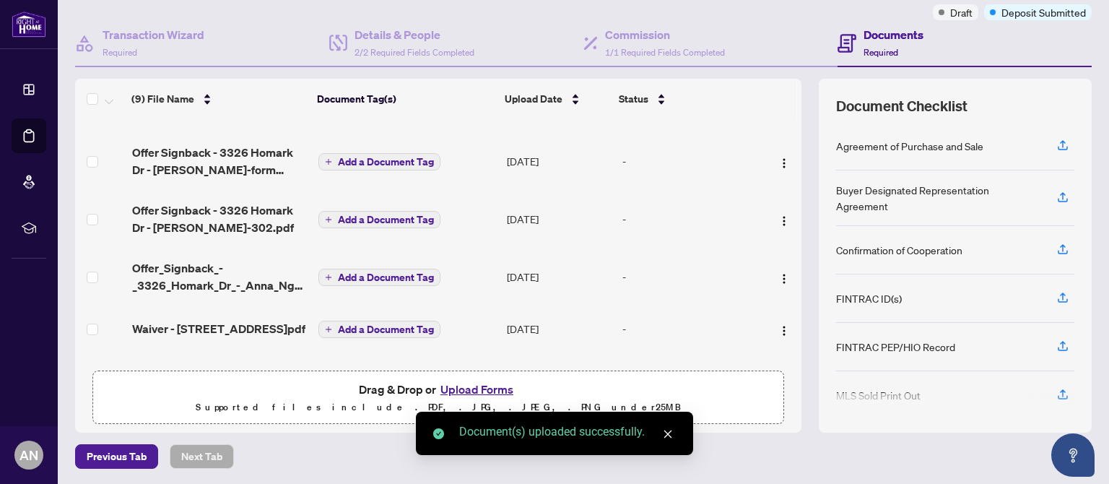
scroll to position [269, 0]
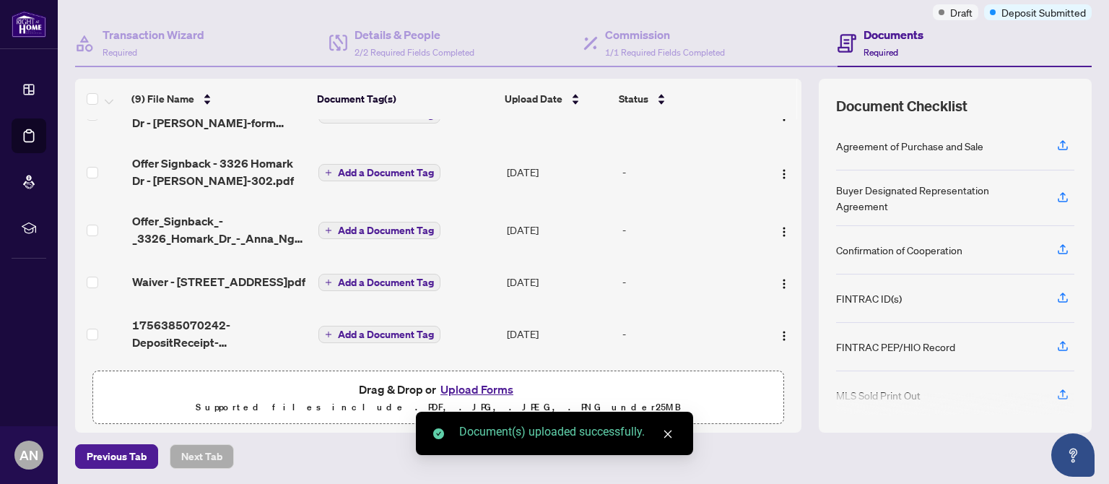
click at [719, 245] on td "-" at bounding box center [689, 230] width 144 height 58
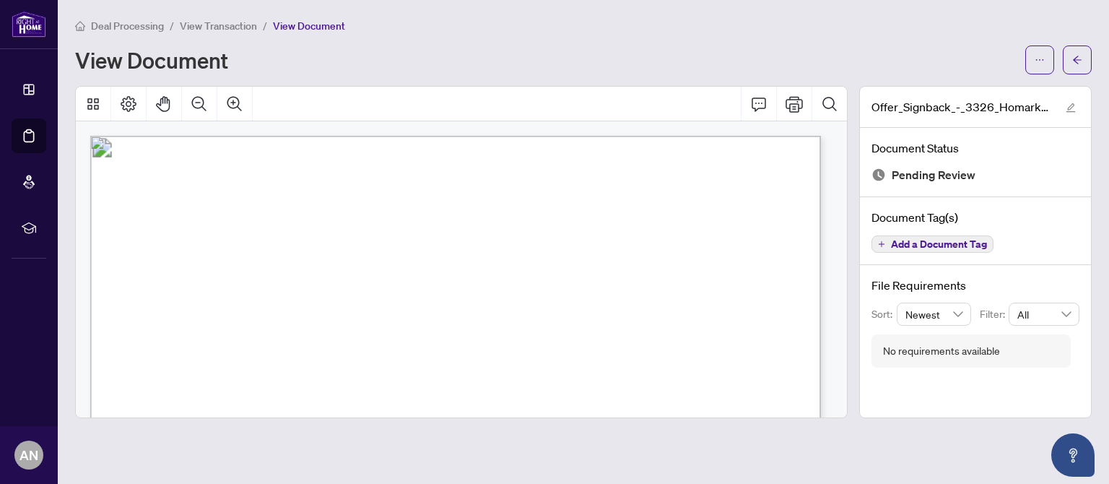
click at [190, 28] on span "View Transaction" at bounding box center [218, 25] width 77 height 13
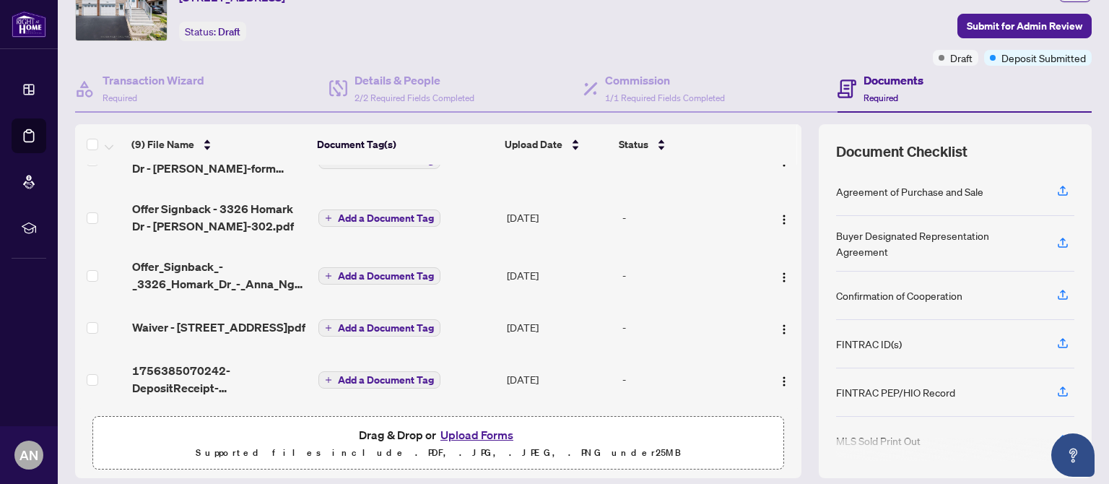
scroll to position [119, 0]
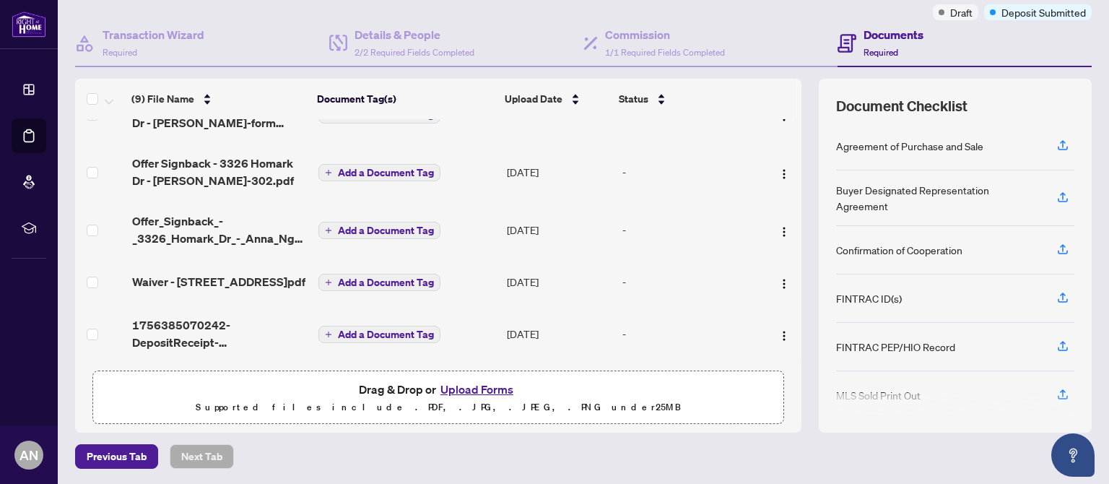
click at [461, 388] on button "Upload Forms" at bounding box center [477, 389] width 82 height 19
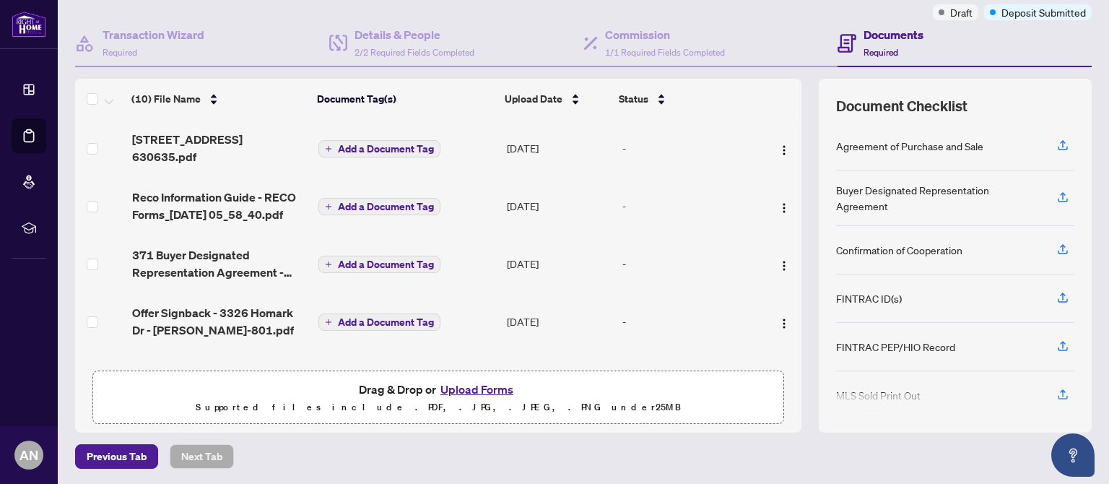
scroll to position [0, 0]
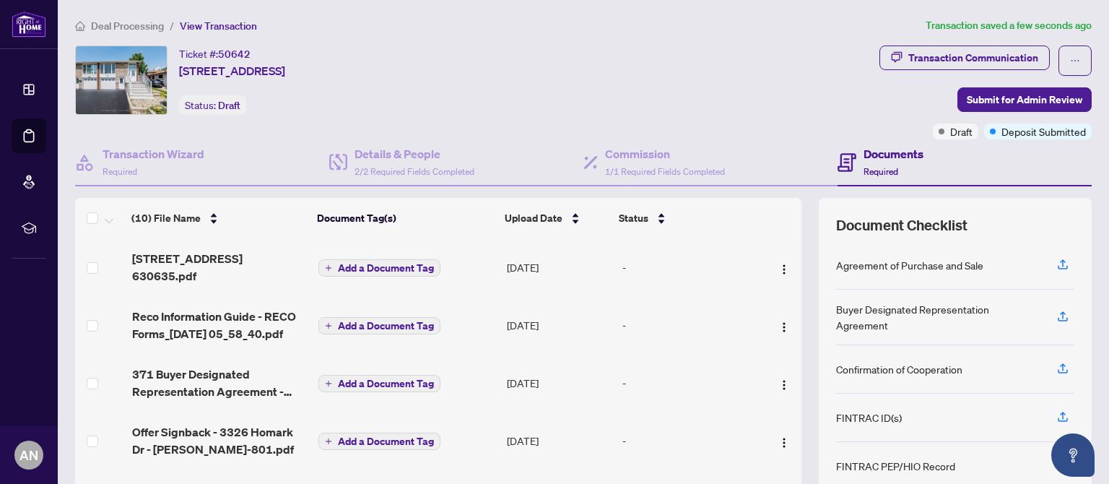
click at [957, 70] on span "Transaction Communication" at bounding box center [964, 60] width 170 height 30
click at [973, 98] on span "Submit for Admin Review" at bounding box center [1025, 99] width 116 height 23
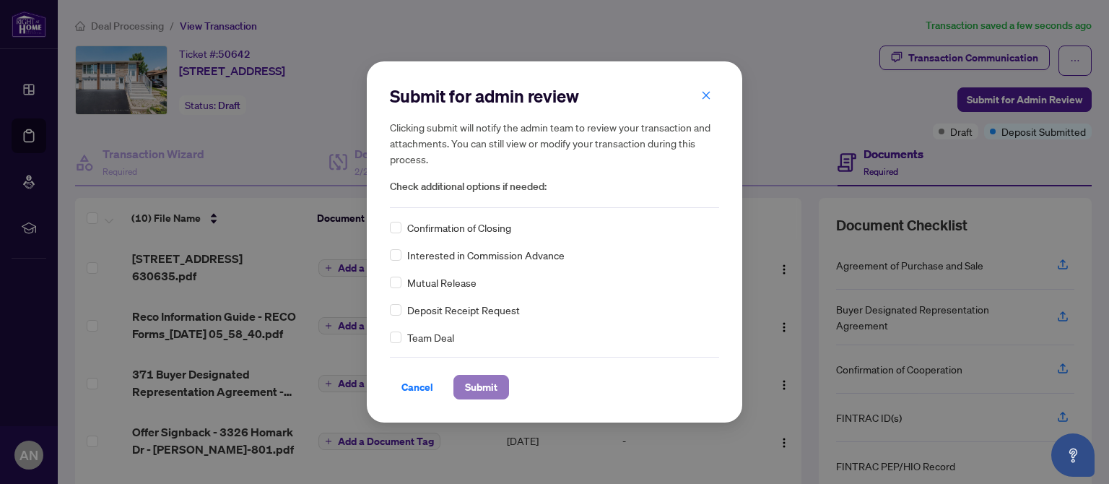
click at [494, 385] on span "Submit" at bounding box center [481, 386] width 32 height 23
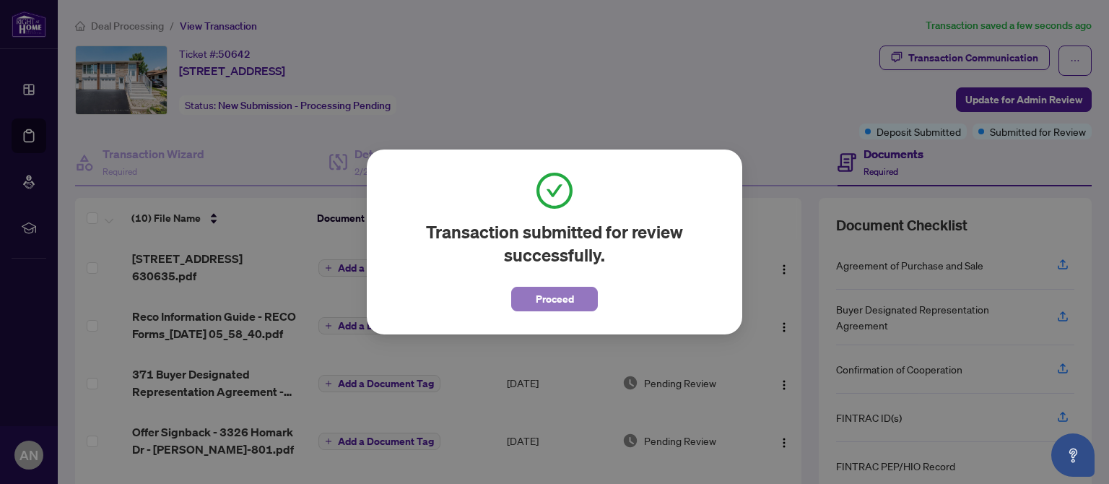
click at [577, 300] on button "Proceed" at bounding box center [554, 299] width 87 height 25
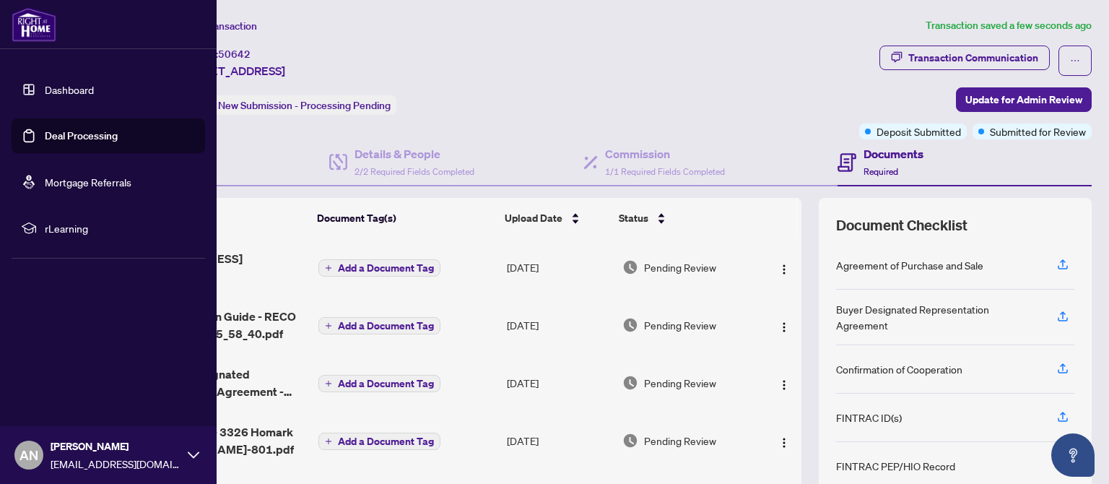
click at [77, 90] on link "Dashboard" at bounding box center [69, 89] width 49 height 13
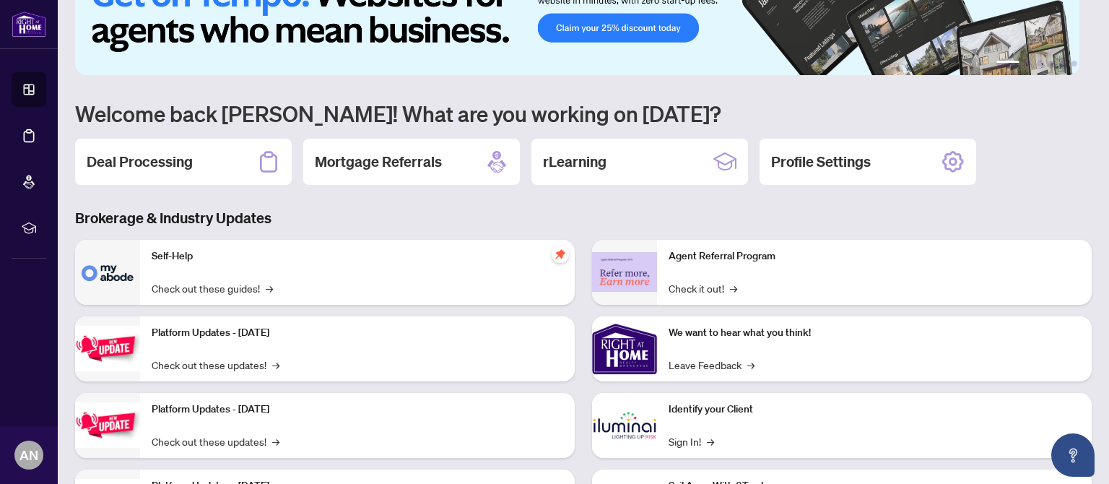
scroll to position [140, 0]
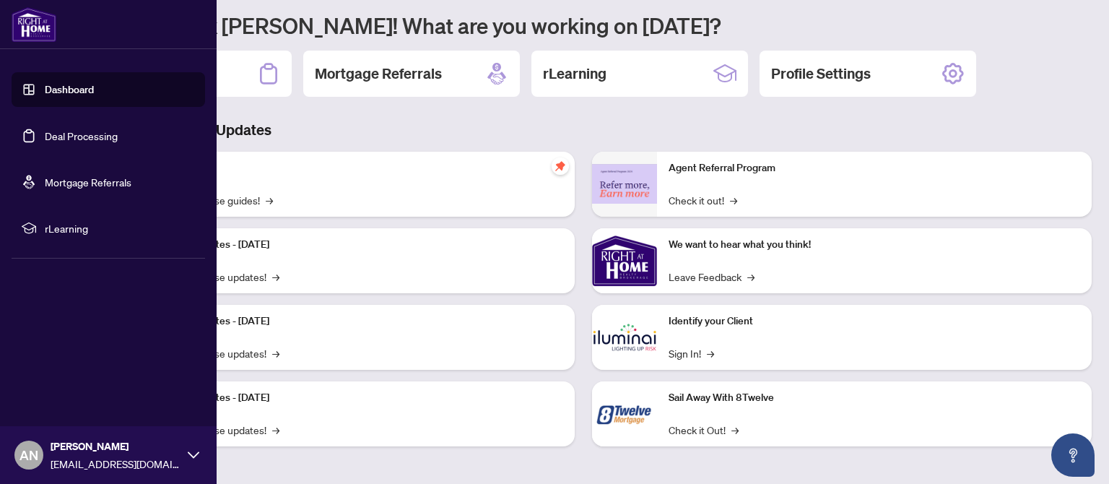
click at [79, 137] on link "Deal Processing" at bounding box center [81, 135] width 73 height 13
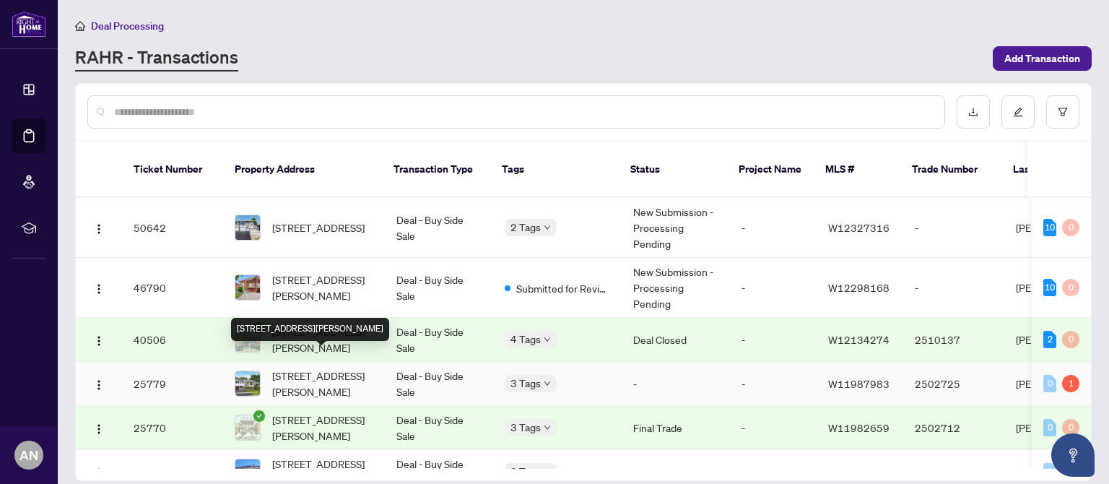
click at [297, 368] on span "[STREET_ADDRESS][PERSON_NAME]" at bounding box center [322, 384] width 101 height 32
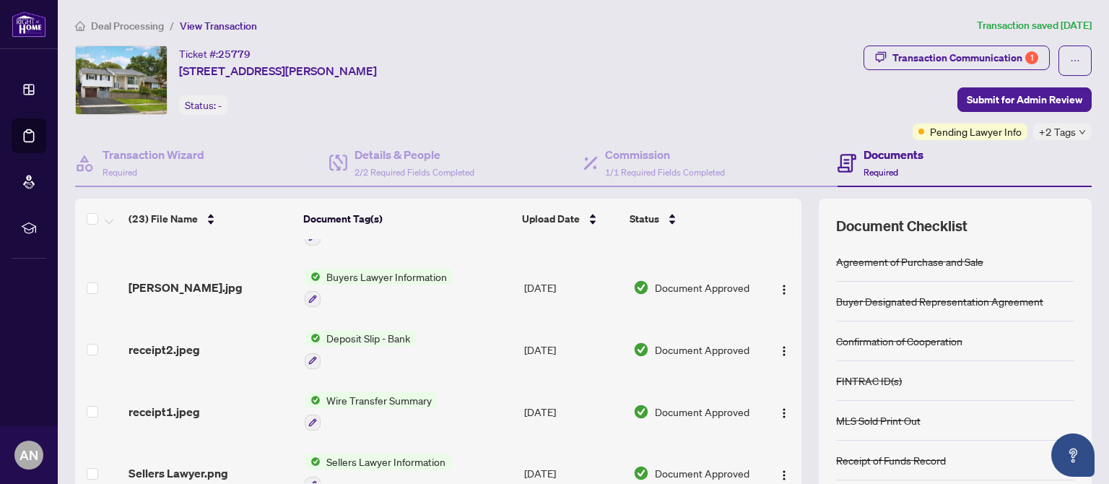
scroll to position [1159, 0]
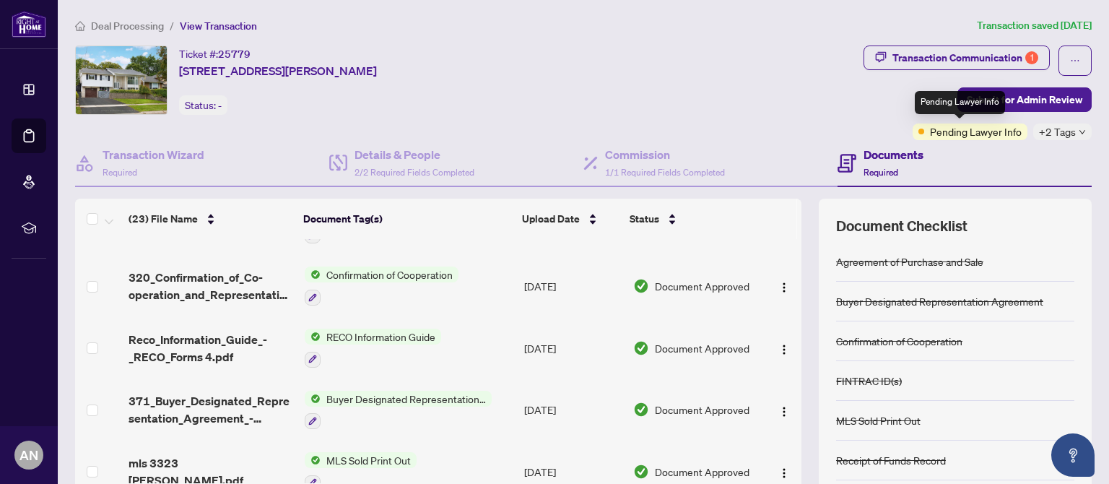
click at [932, 131] on span "Pending Lawyer Info" at bounding box center [976, 131] width 92 height 16
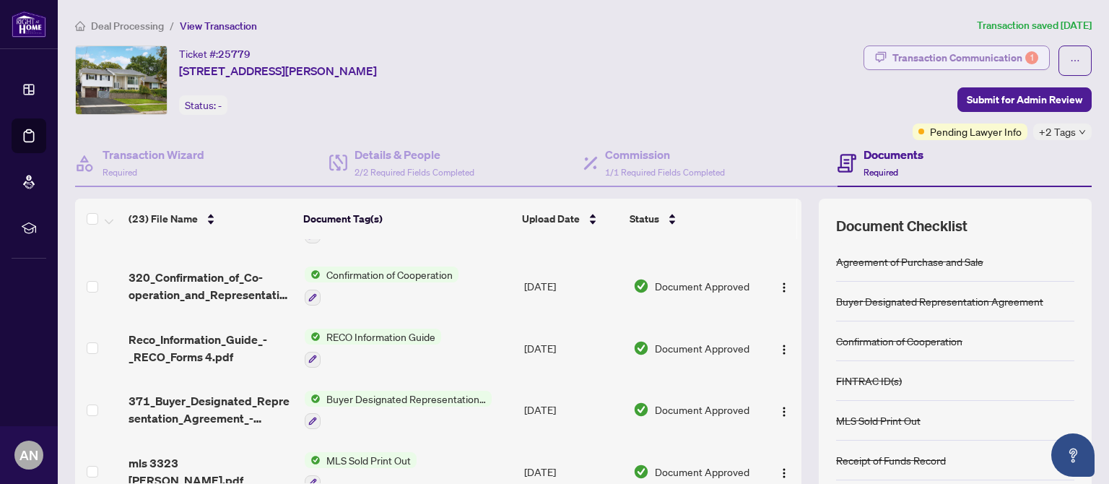
click at [944, 51] on div "Transaction Communication 1" at bounding box center [965, 57] width 146 height 23
type textarea "**********"
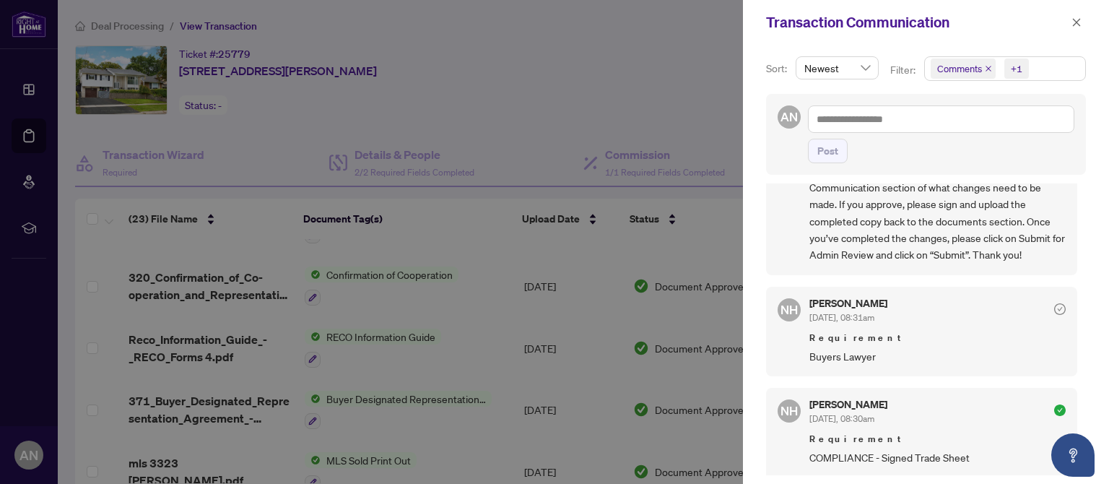
scroll to position [208, 0]
click at [460, 214] on div at bounding box center [554, 242] width 1109 height 484
click at [413, 406] on div at bounding box center [554, 242] width 1109 height 484
click at [1071, 24] on icon "close" at bounding box center [1076, 22] width 10 height 10
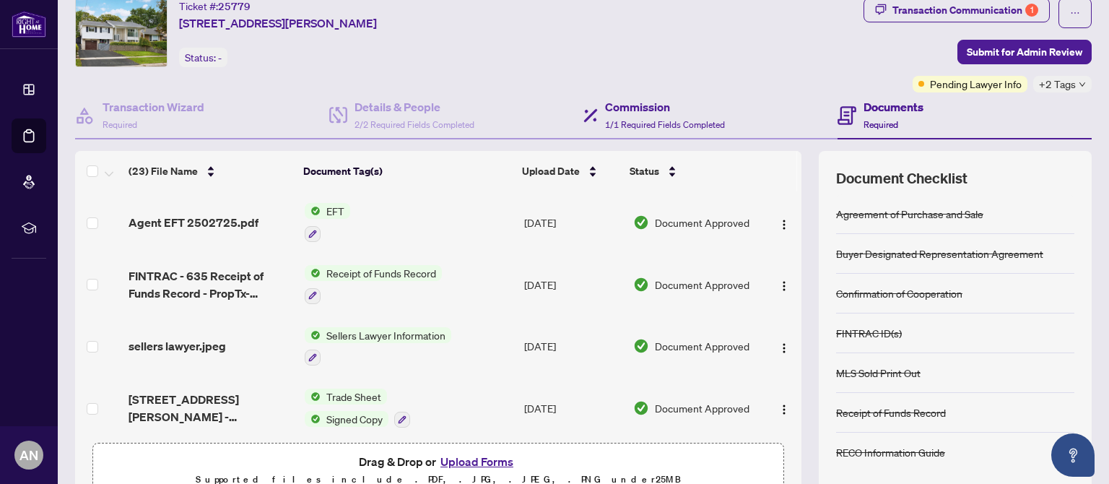
scroll to position [0, 0]
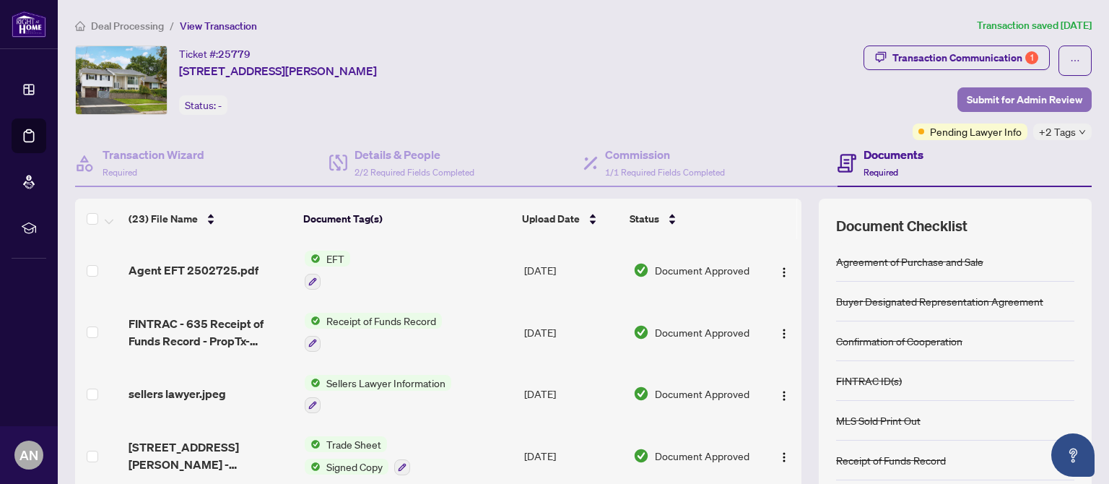
click at [1017, 96] on span "Submit for Admin Review" at bounding box center [1025, 99] width 116 height 23
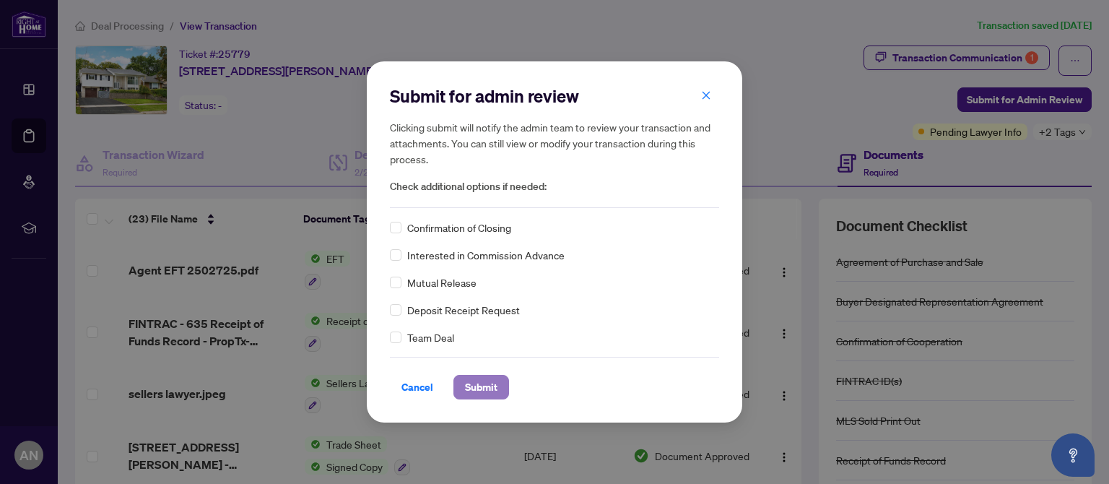
click at [482, 387] on span "Submit" at bounding box center [481, 386] width 32 height 23
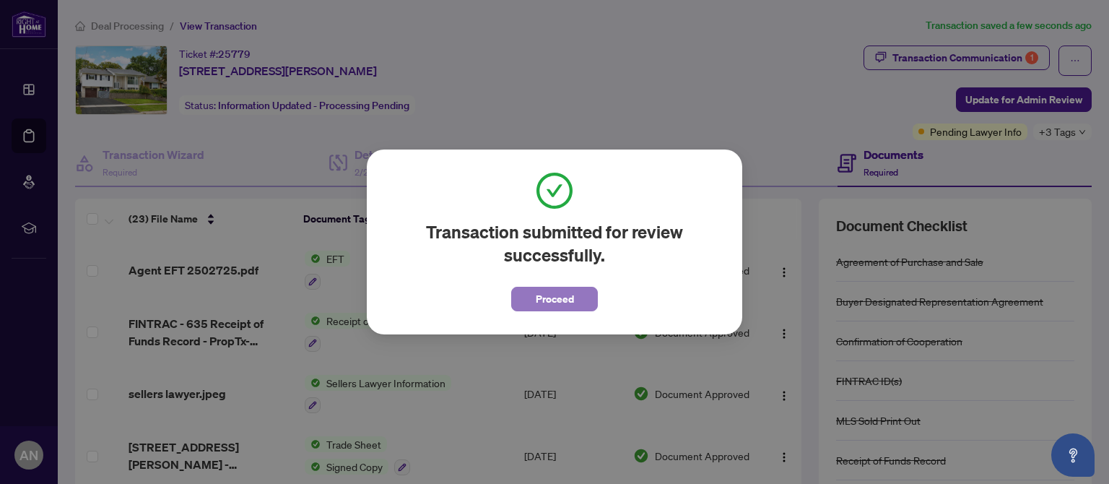
click at [578, 305] on button "Proceed" at bounding box center [554, 299] width 87 height 25
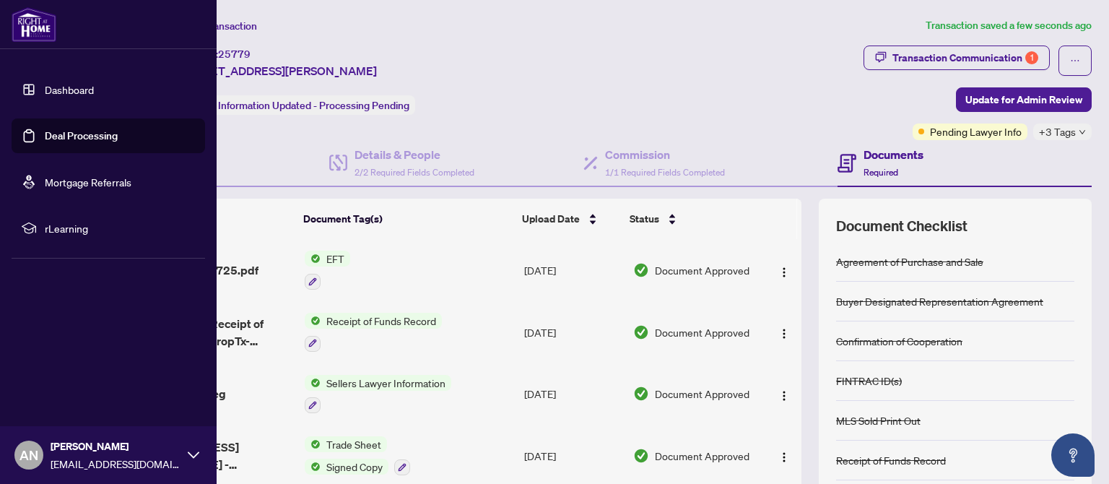
click at [63, 129] on link "Deal Processing" at bounding box center [81, 135] width 73 height 13
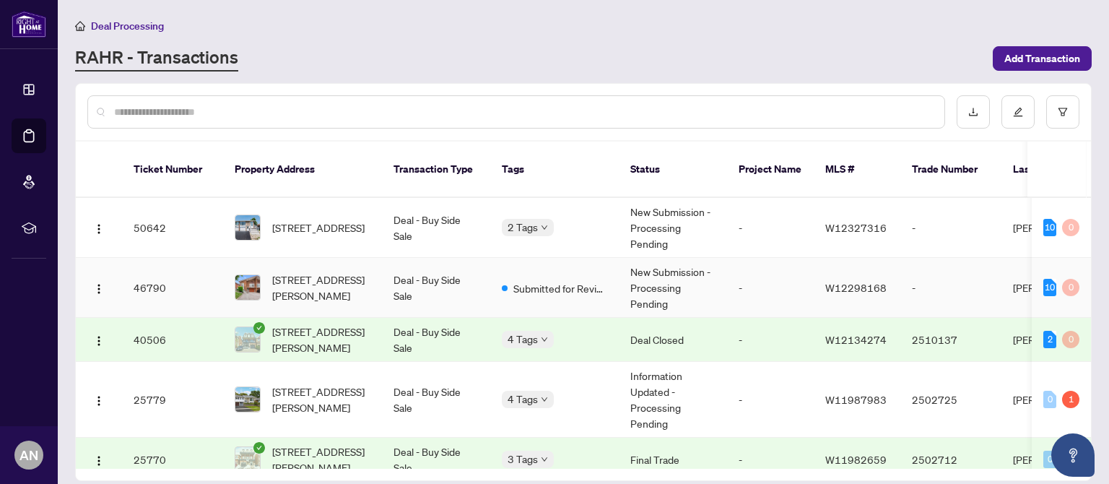
click at [418, 264] on td "Deal - Buy Side Sale" at bounding box center [436, 288] width 108 height 60
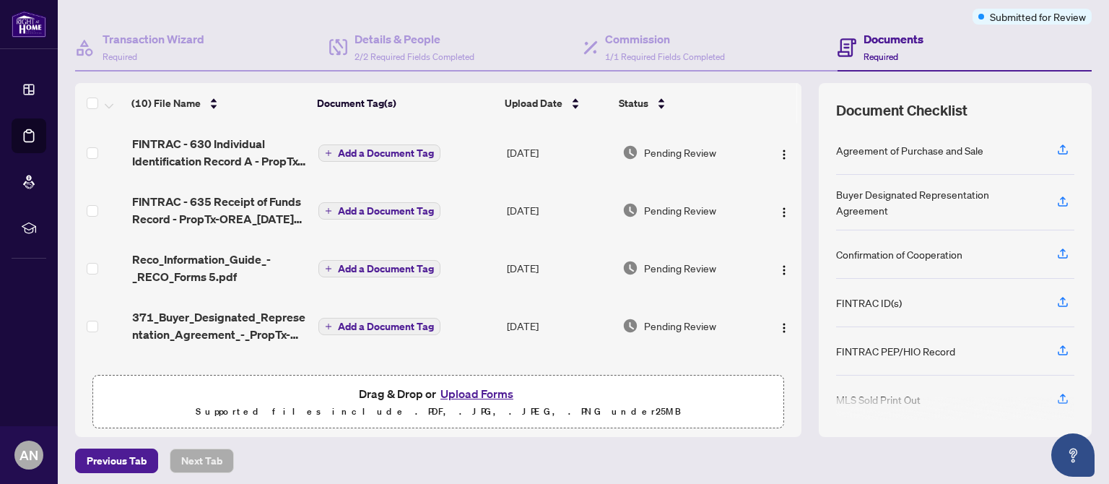
scroll to position [119, 0]
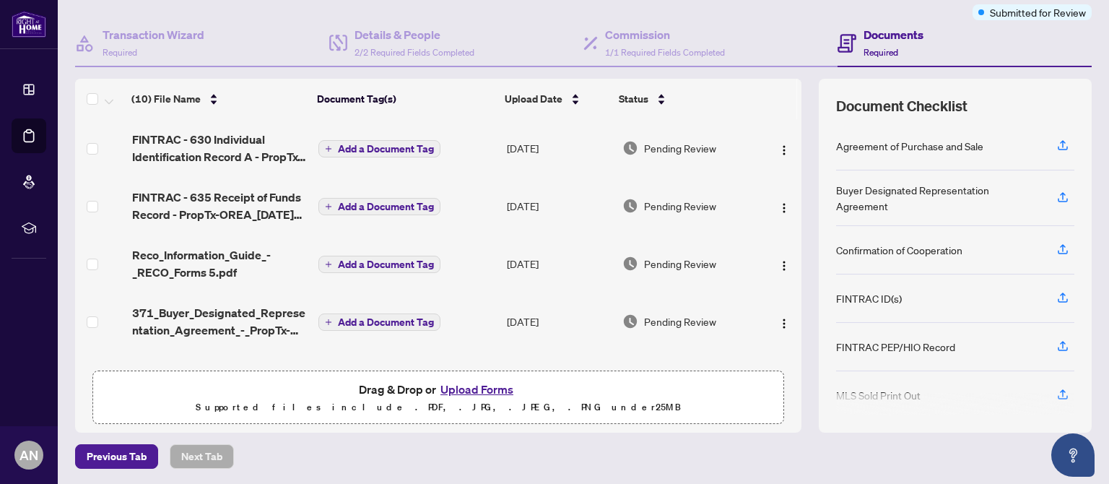
click at [473, 388] on button "Upload Forms" at bounding box center [477, 389] width 82 height 19
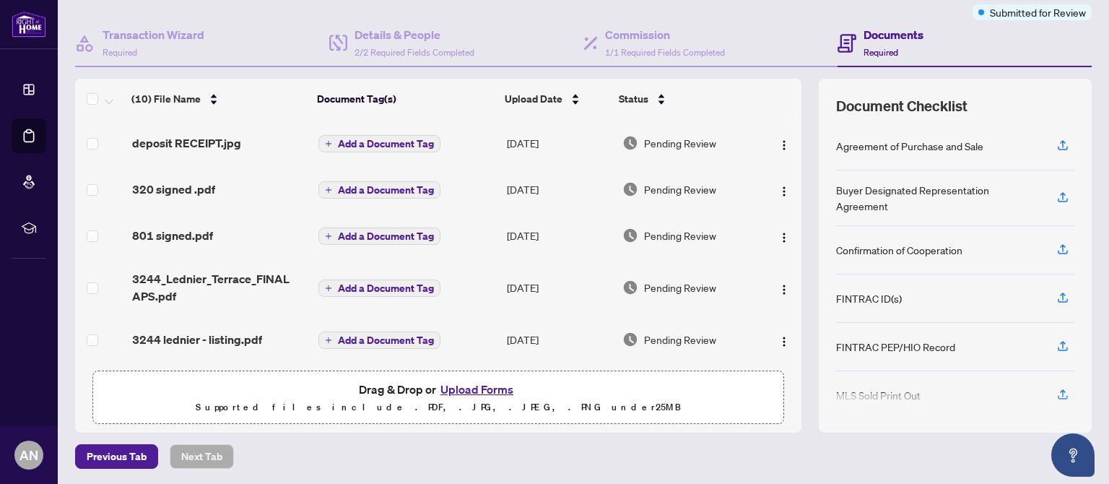
click at [678, 392] on div "Drag & Drop or Upload Forms Supported files include .PDF, .JPG, .JPEG, .PNG und…" at bounding box center [438, 398] width 673 height 36
click at [459, 388] on button "Upload Forms" at bounding box center [477, 389] width 82 height 19
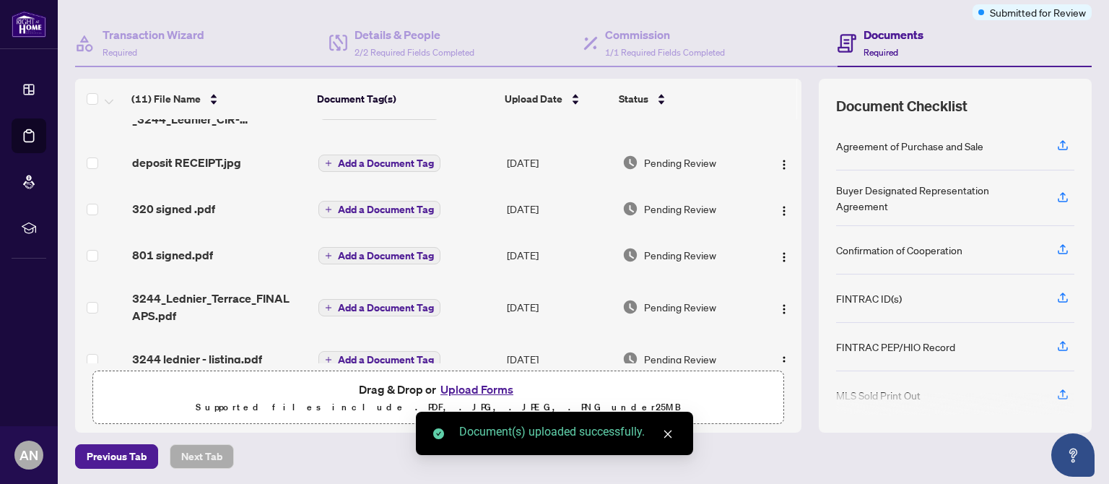
scroll to position [338, 0]
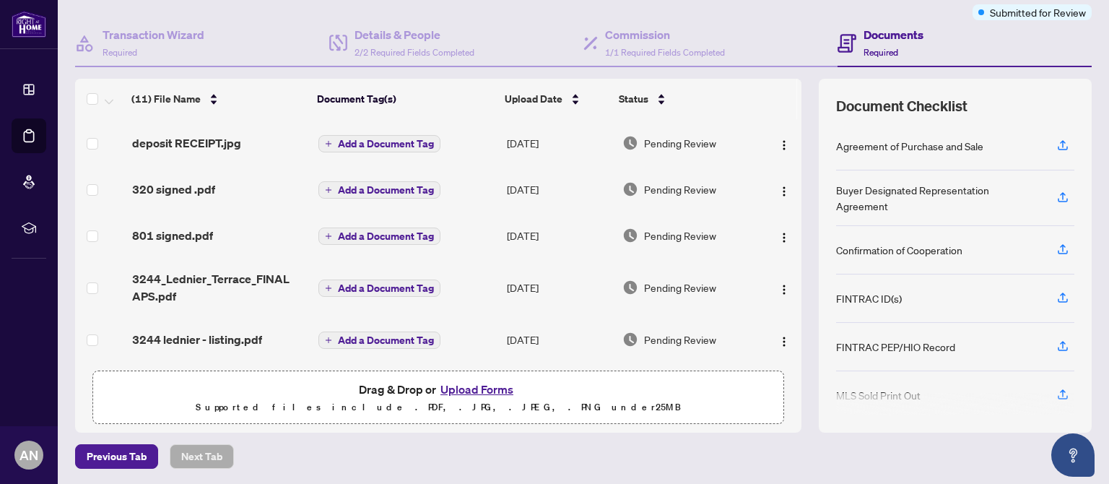
click at [459, 386] on button "Upload Forms" at bounding box center [477, 389] width 82 height 19
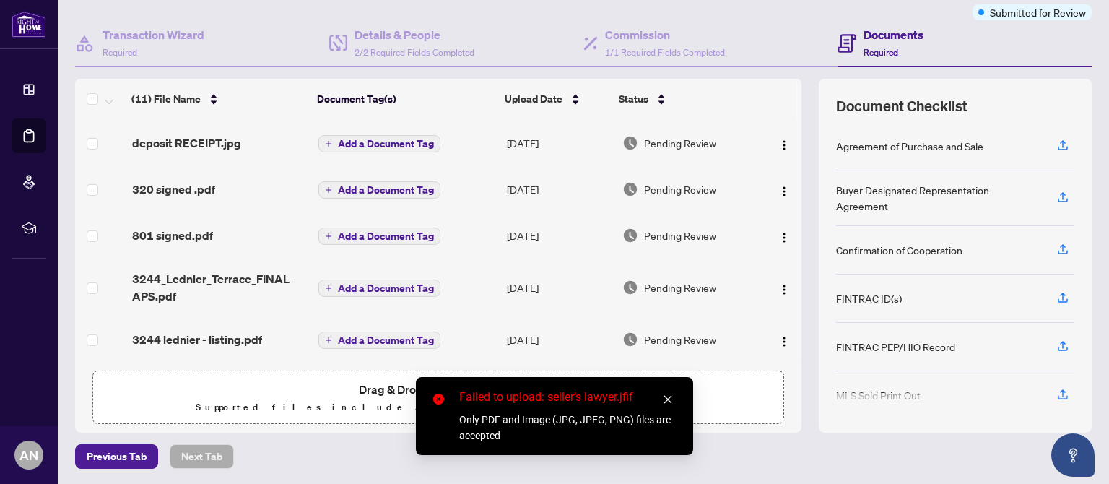
click at [670, 394] on icon "close" at bounding box center [668, 399] width 10 height 10
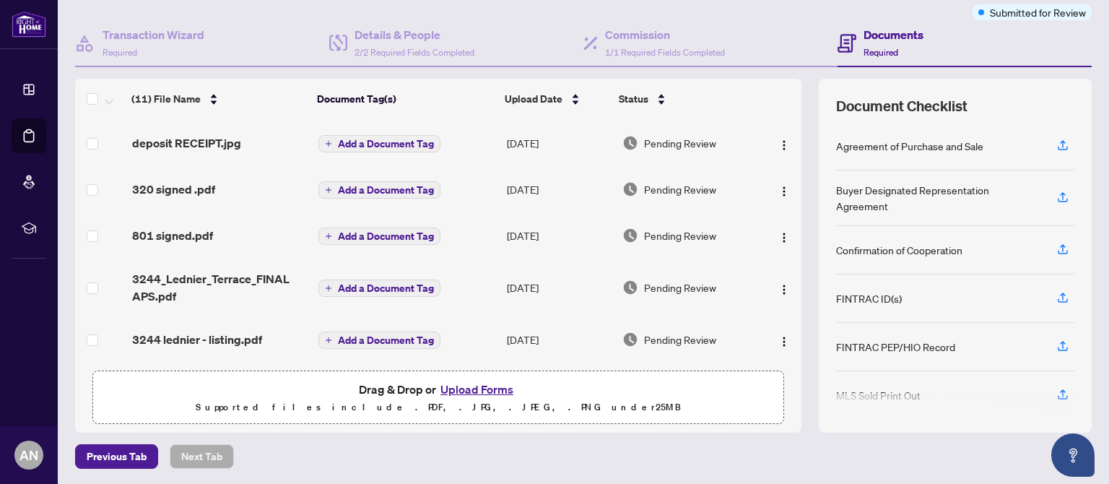
click at [457, 385] on button "Upload Forms" at bounding box center [477, 389] width 82 height 19
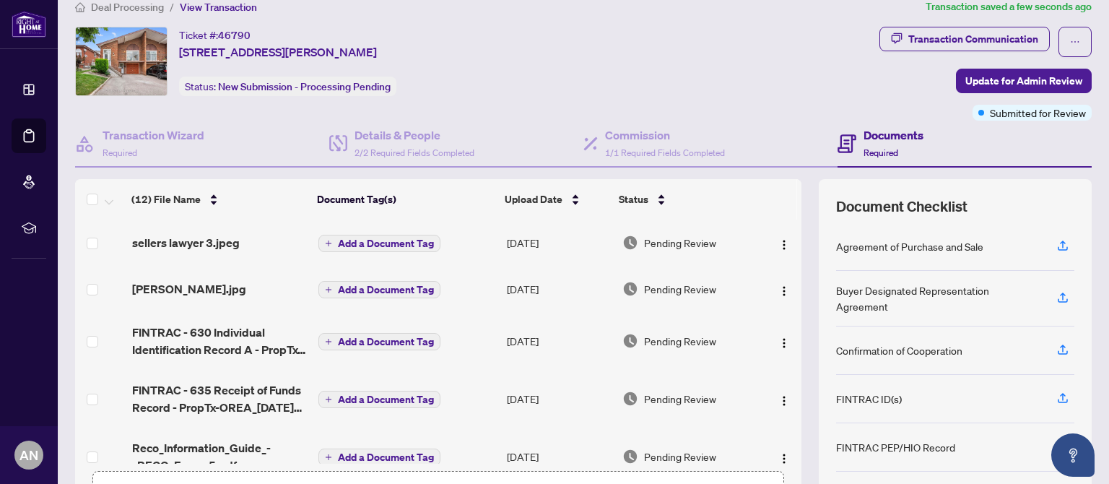
scroll to position [0, 0]
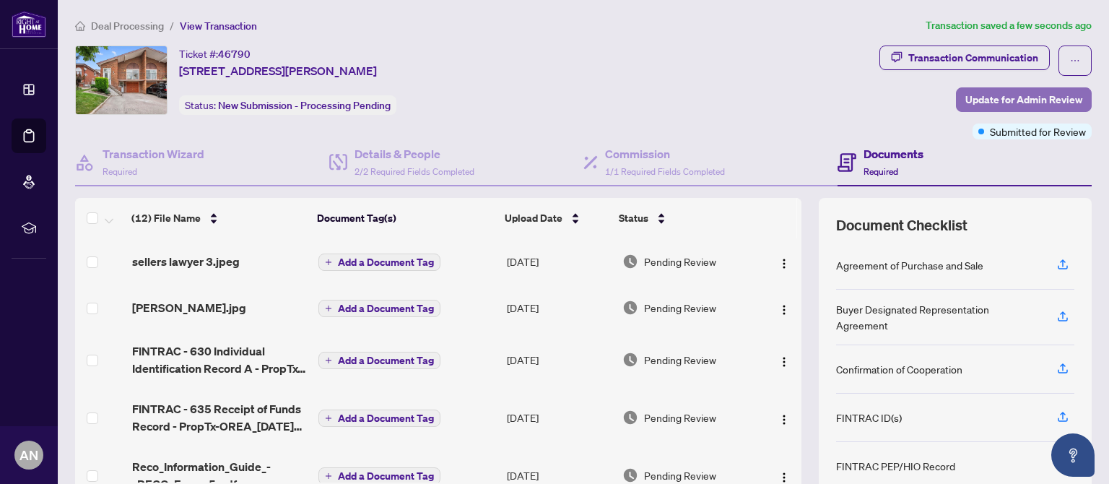
click at [999, 95] on span "Update for Admin Review" at bounding box center [1023, 99] width 117 height 23
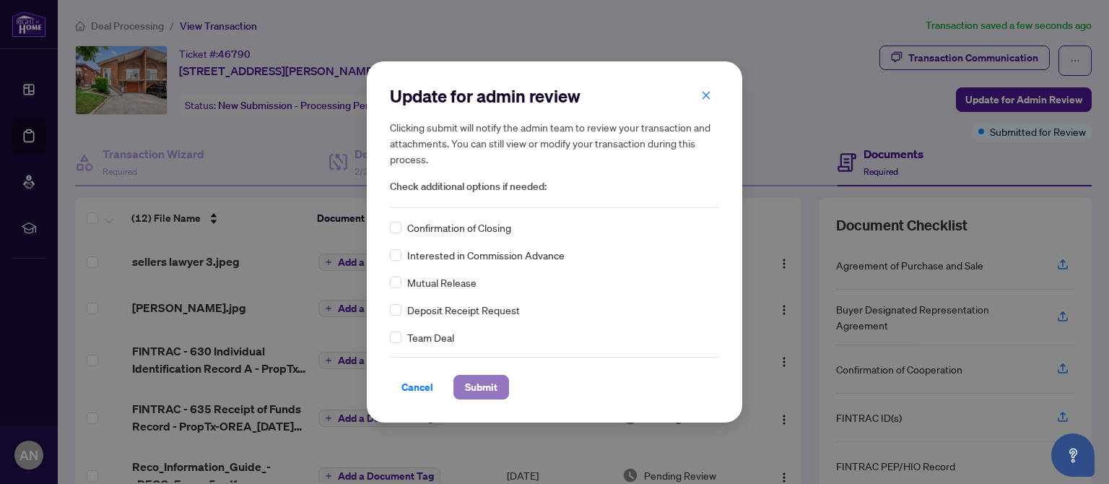
click at [489, 389] on span "Submit" at bounding box center [481, 386] width 32 height 23
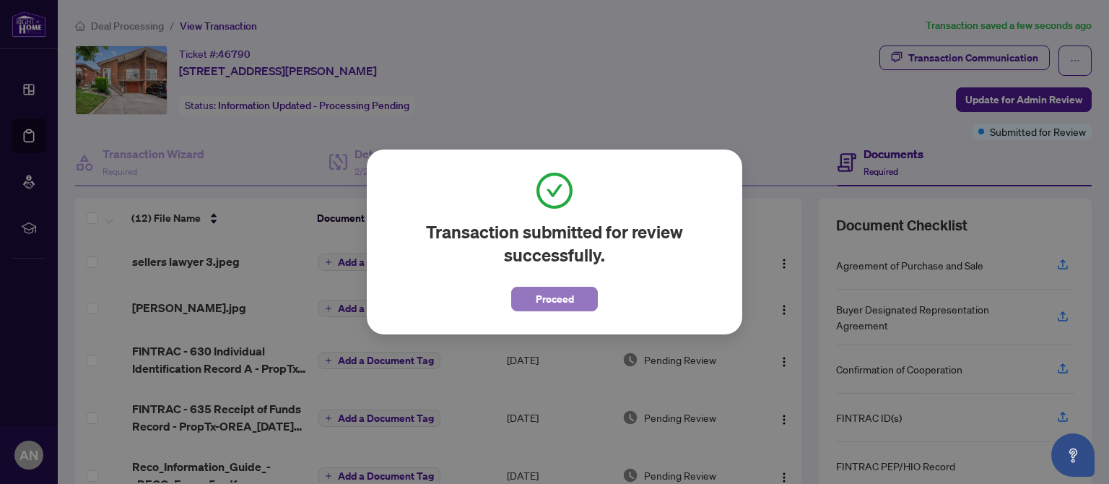
click at [580, 302] on button "Proceed" at bounding box center [554, 299] width 87 height 25
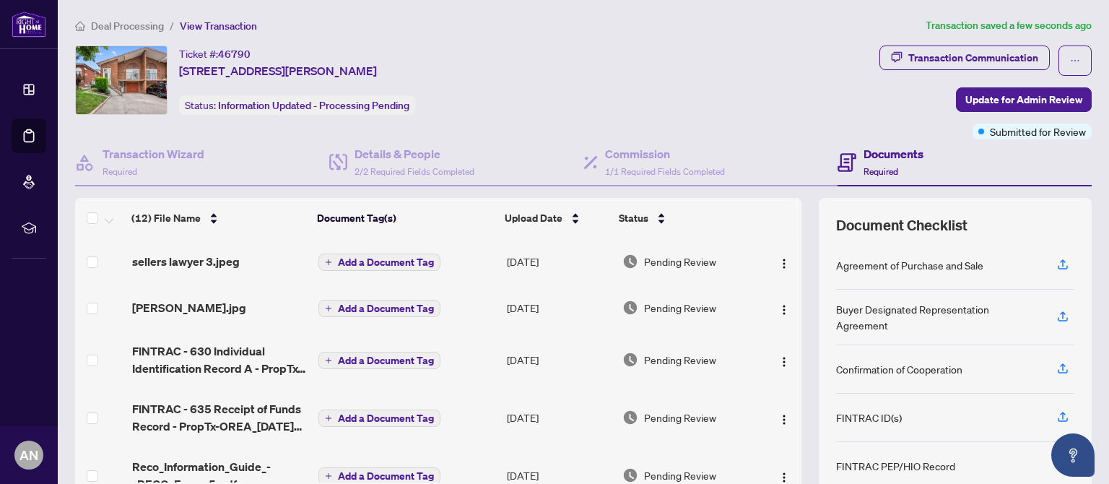
click at [130, 25] on span "Deal Processing" at bounding box center [127, 25] width 73 height 13
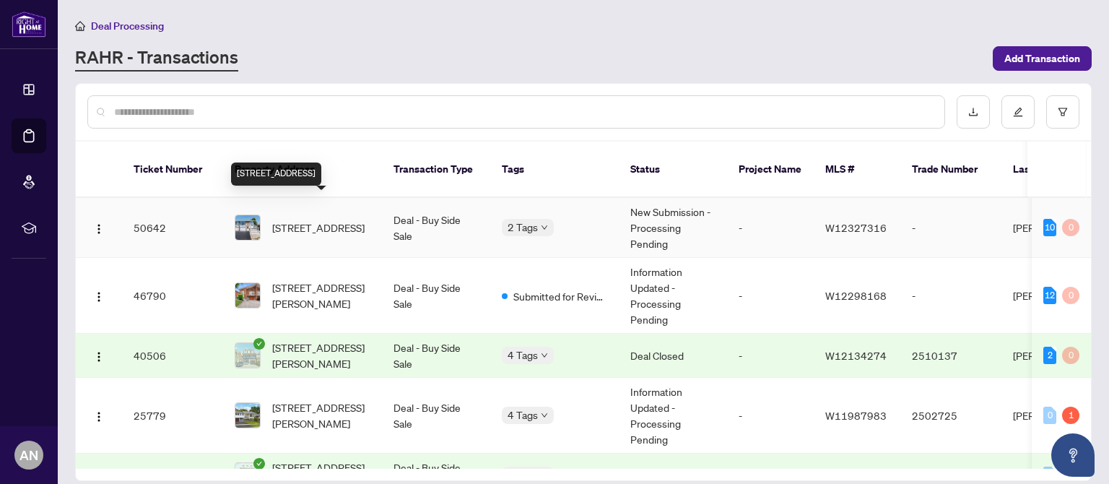
click at [309, 219] on span "[STREET_ADDRESS]" at bounding box center [318, 227] width 92 height 16
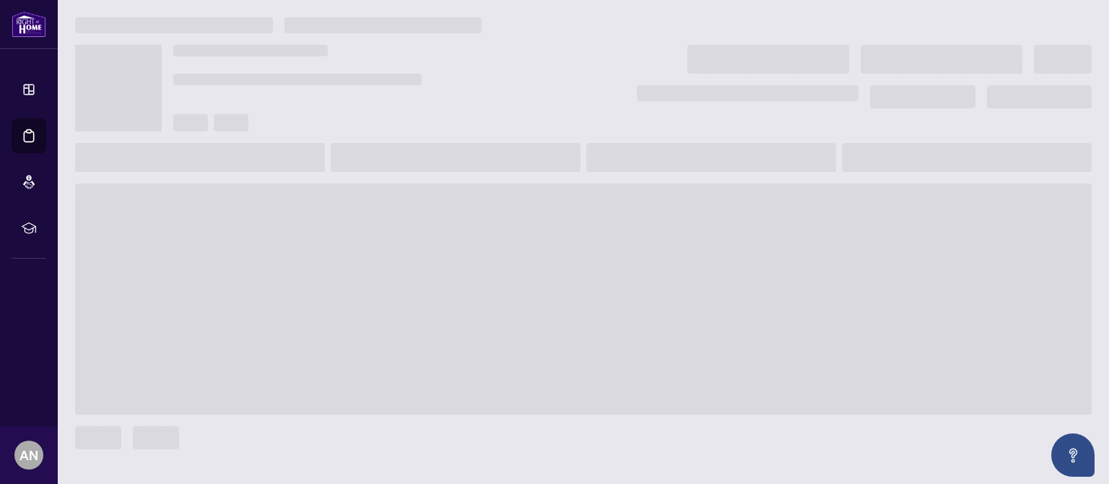
click at [309, 203] on span at bounding box center [583, 298] width 1017 height 231
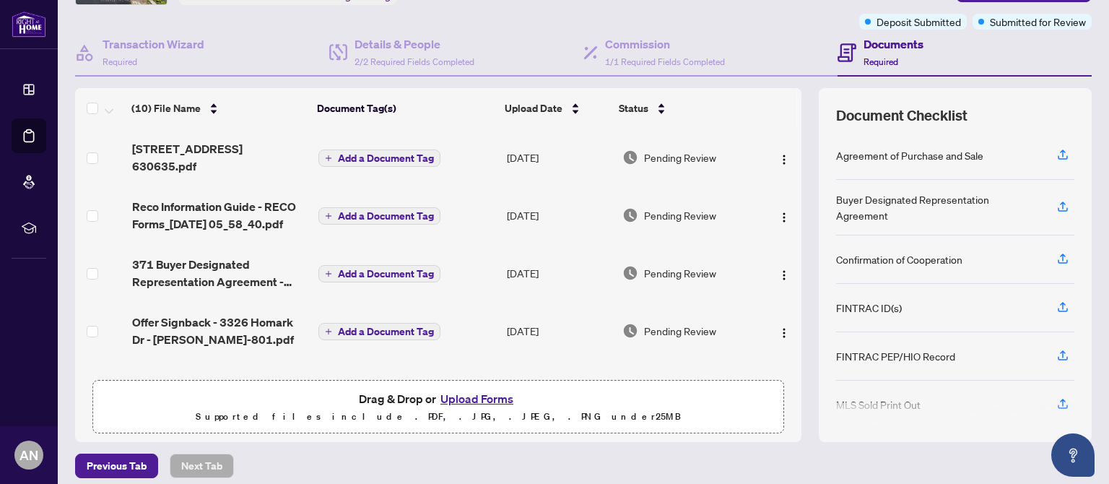
scroll to position [119, 0]
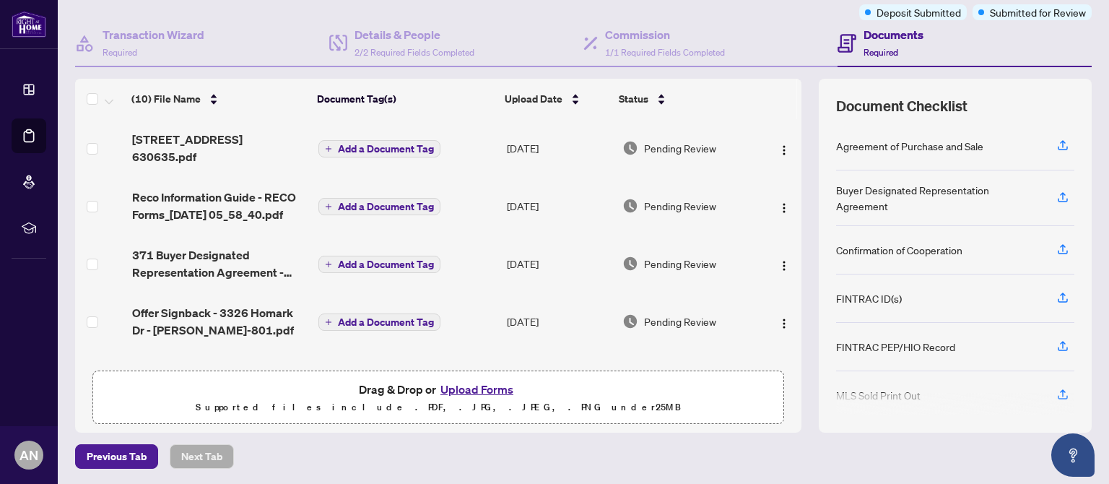
click at [482, 392] on button "Upload Forms" at bounding box center [477, 389] width 82 height 19
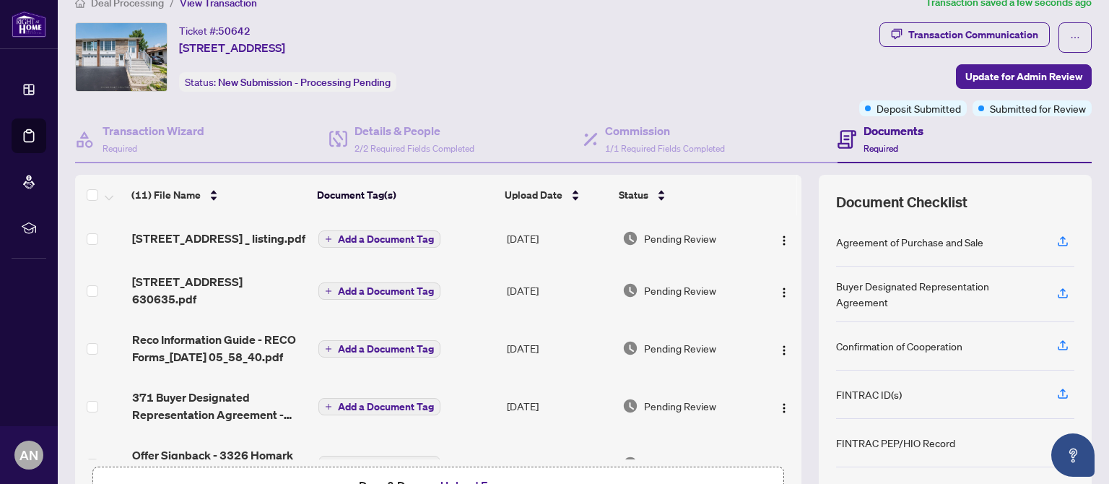
scroll to position [0, 0]
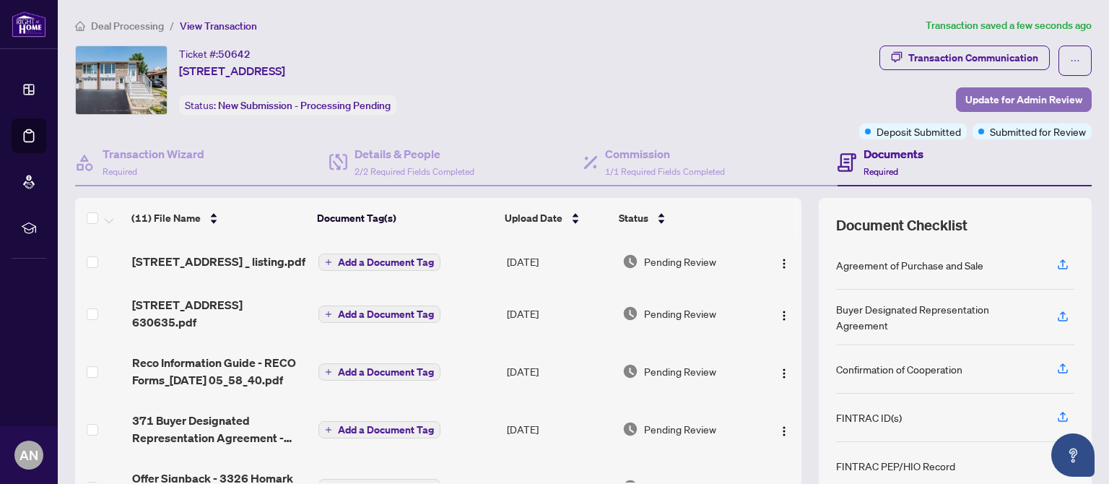
click at [1009, 103] on span "Update for Admin Review" at bounding box center [1023, 99] width 117 height 23
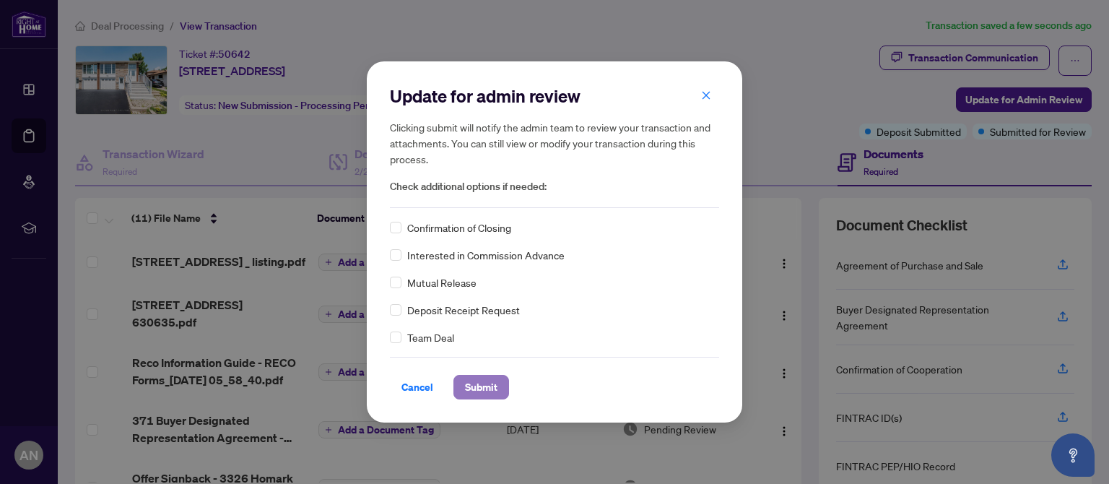
click at [481, 383] on span "Submit" at bounding box center [481, 386] width 32 height 23
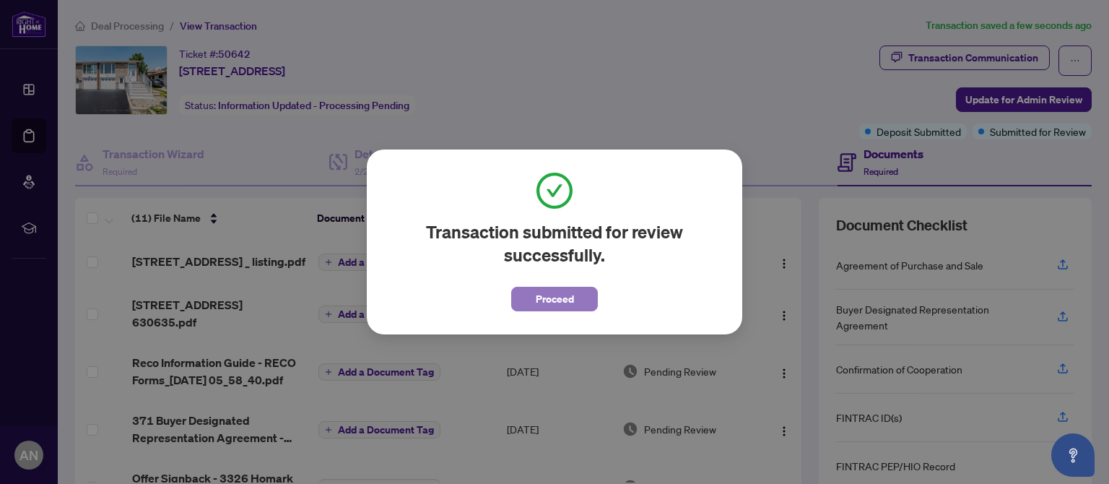
click at [531, 297] on button "Proceed" at bounding box center [554, 299] width 87 height 25
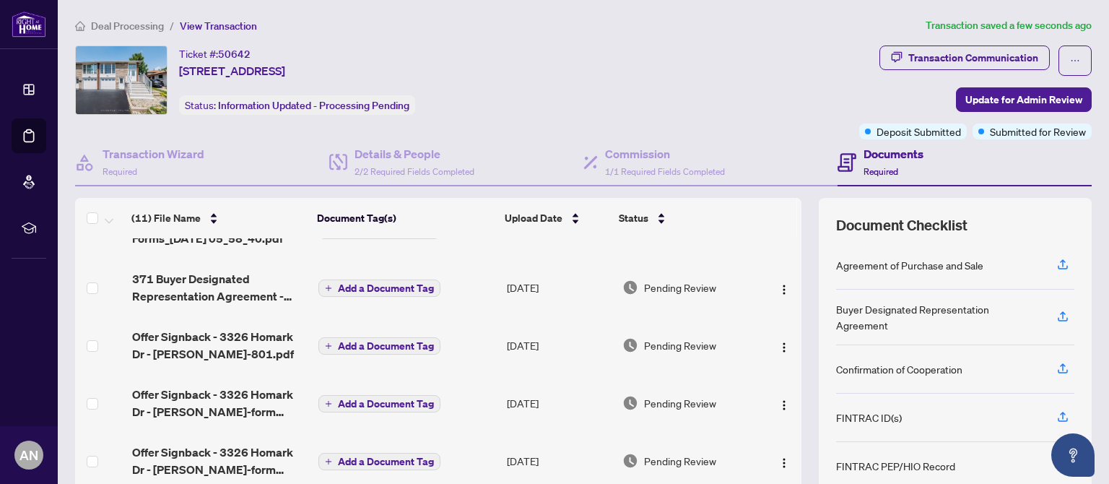
scroll to position [149, 0]
